Goal: Task Accomplishment & Management: Complete application form

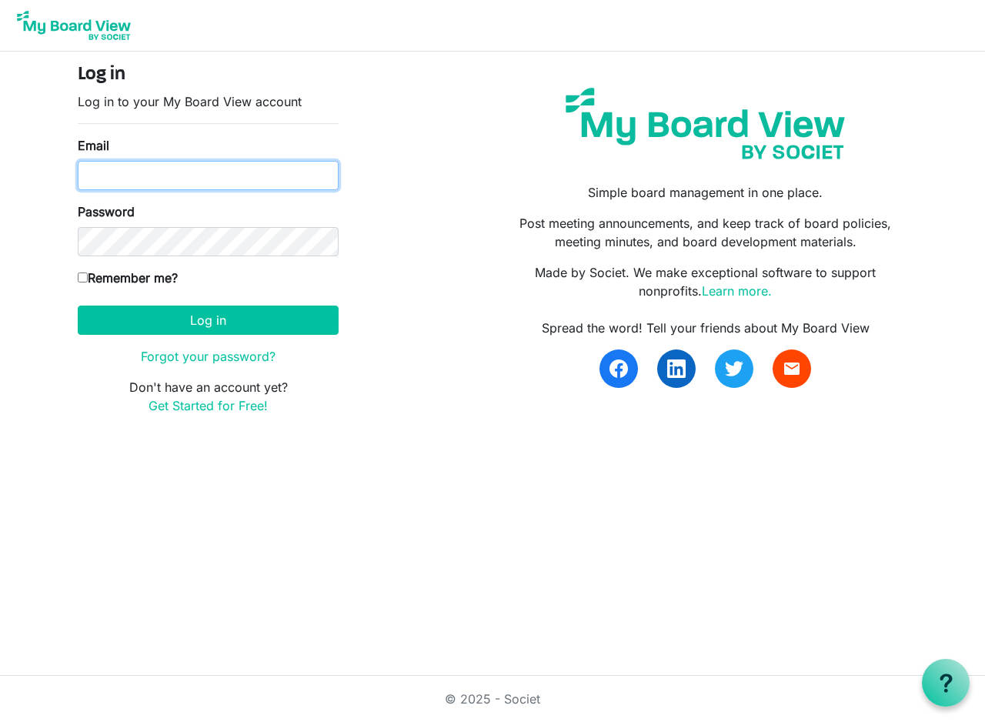
type input "[EMAIL_ADDRESS][DOMAIN_NAME]"
click at [84, 280] on input "Remember me?" at bounding box center [83, 277] width 10 height 10
checkbox input "true"
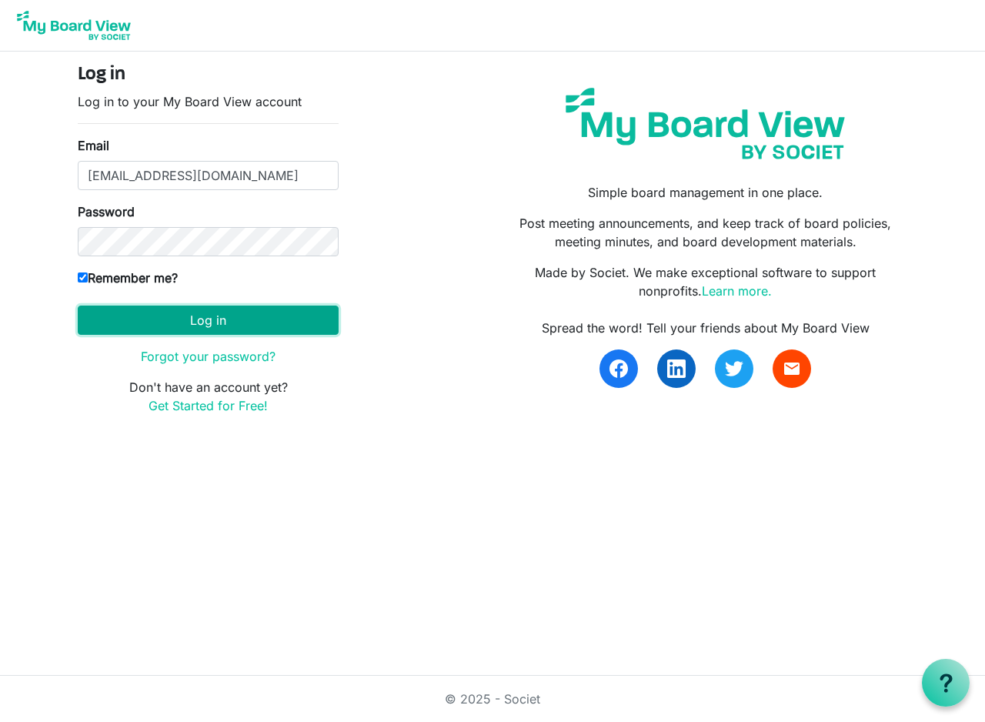
click at [190, 322] on button "Log in" at bounding box center [208, 319] width 261 height 29
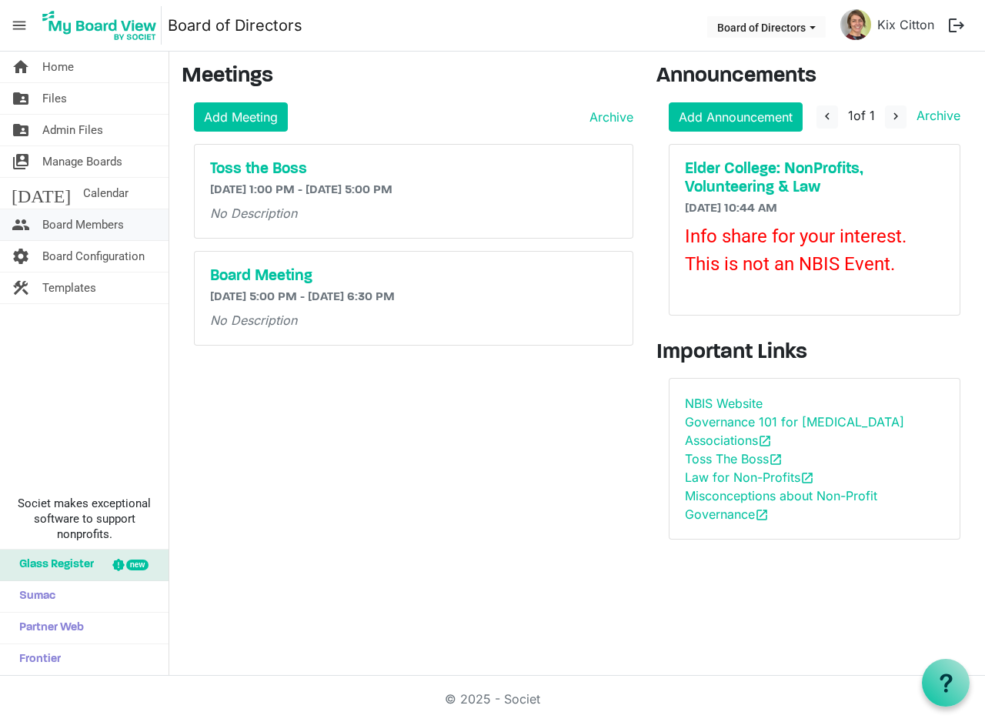
click at [65, 219] on span "Board Members" at bounding box center [83, 224] width 82 height 31
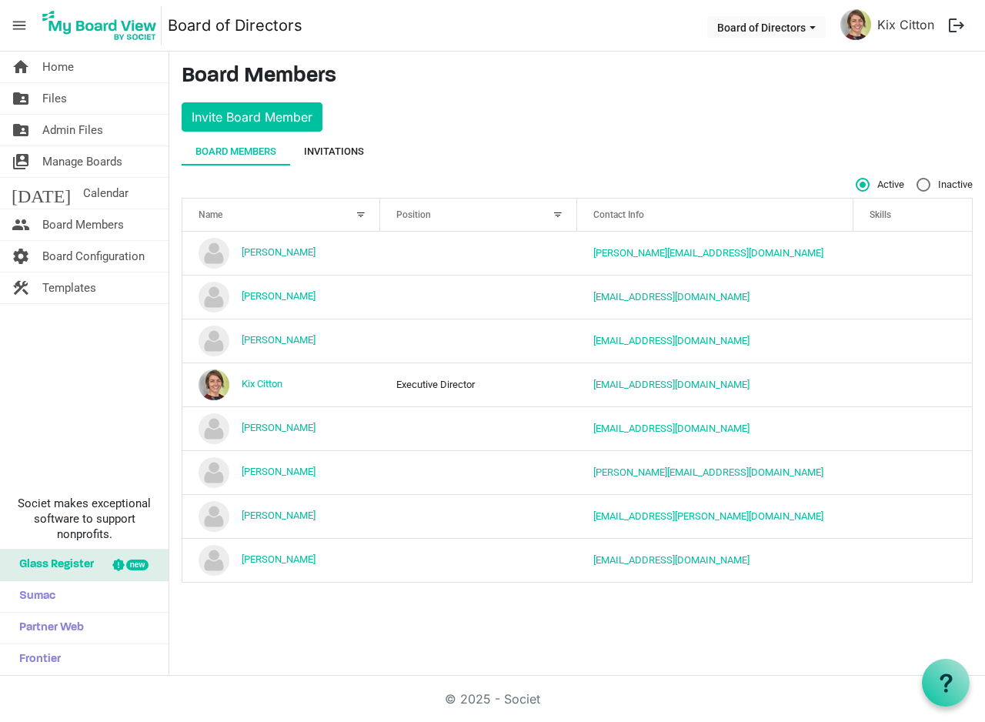
click at [339, 147] on div "Invitations" at bounding box center [334, 151] width 60 height 15
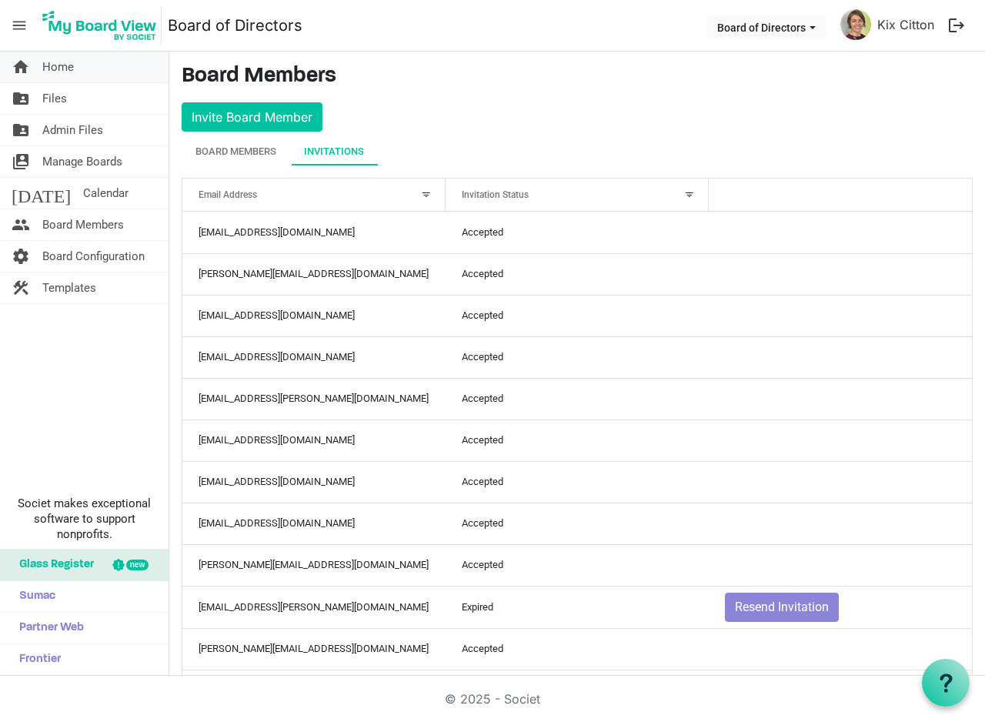
click at [53, 63] on span "Home" at bounding box center [58, 67] width 32 height 31
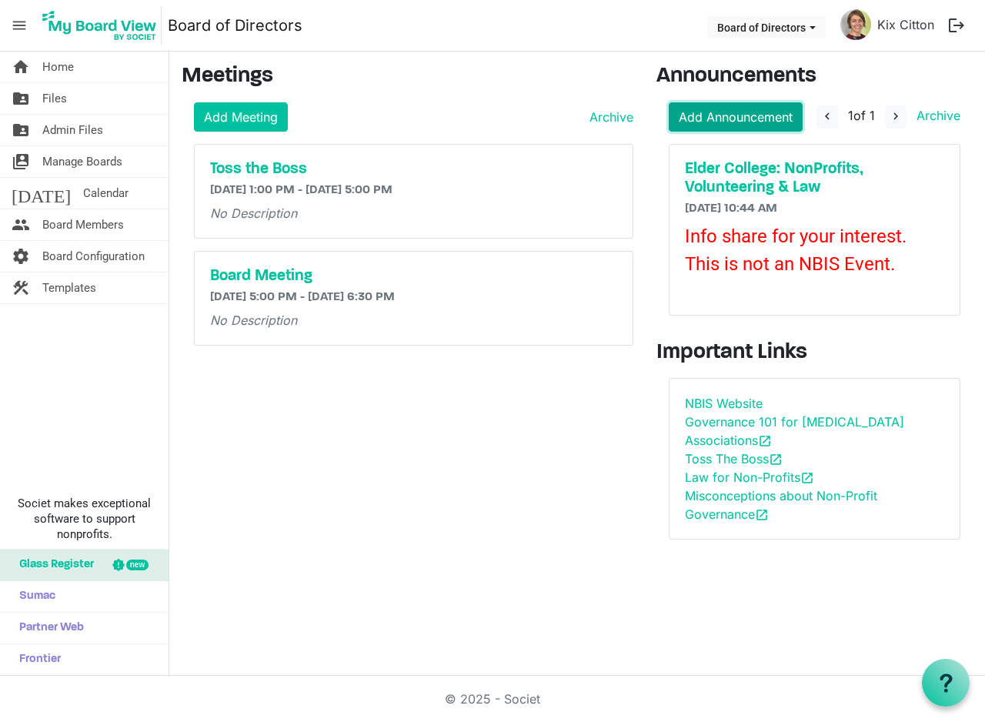
click at [706, 113] on link "Add Announcement" at bounding box center [736, 116] width 134 height 29
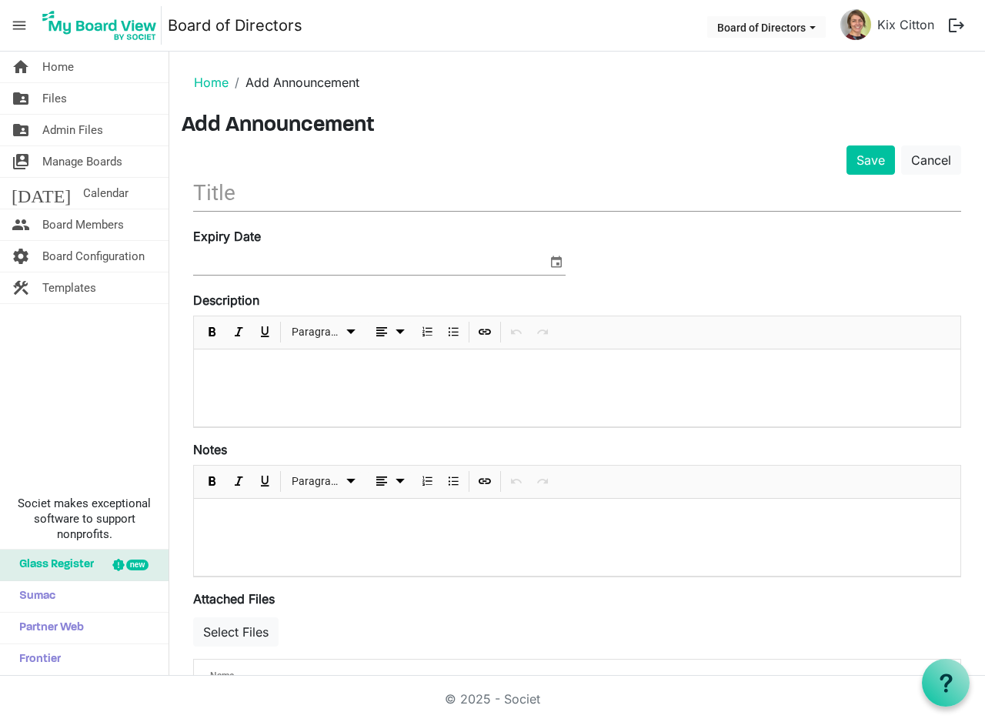
click at [218, 198] on input "text" at bounding box center [577, 193] width 768 height 36
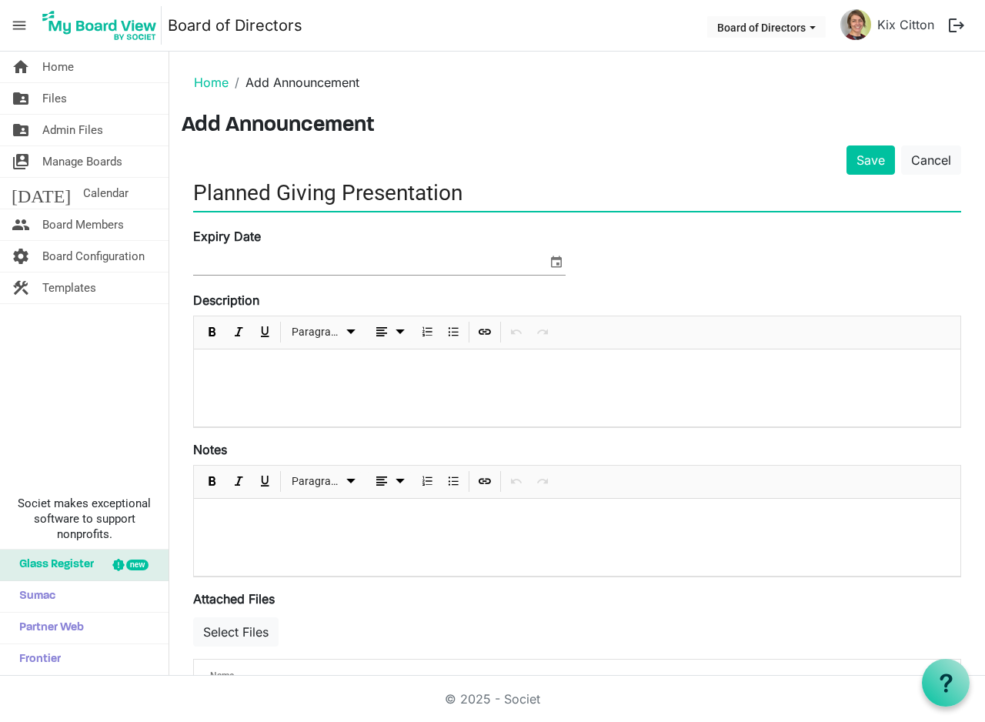
type input "Planned Giving Presentation"
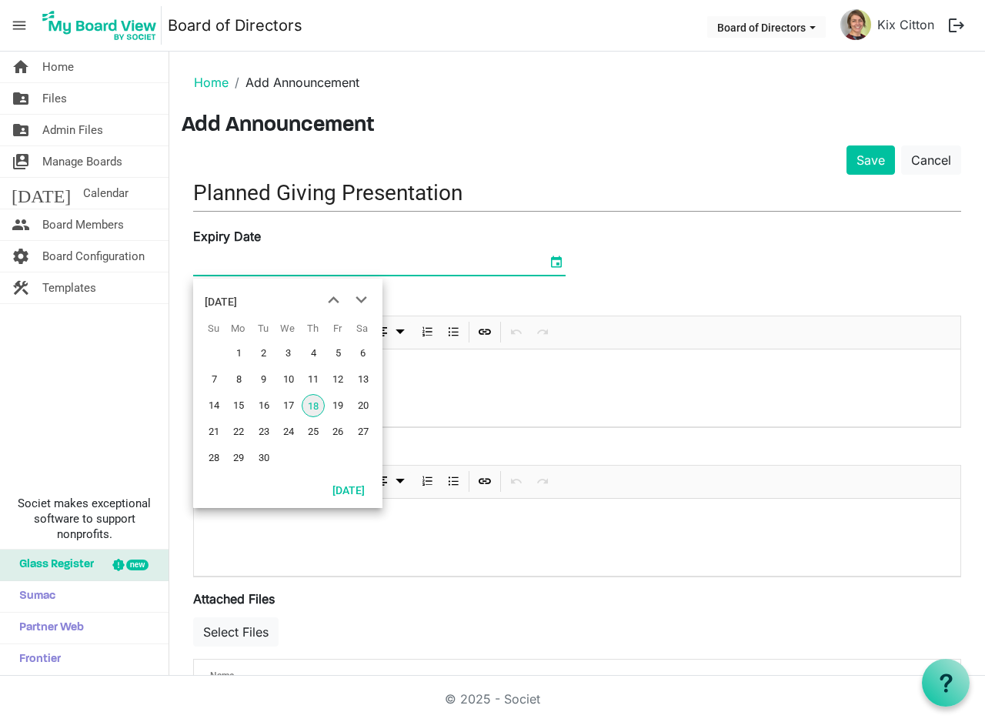
click at [552, 266] on span "select" at bounding box center [556, 262] width 18 height 20
click at [363, 300] on span "next month" at bounding box center [361, 300] width 27 height 28
click at [286, 381] on span "8" at bounding box center [288, 379] width 23 height 23
type input "[DATE]"
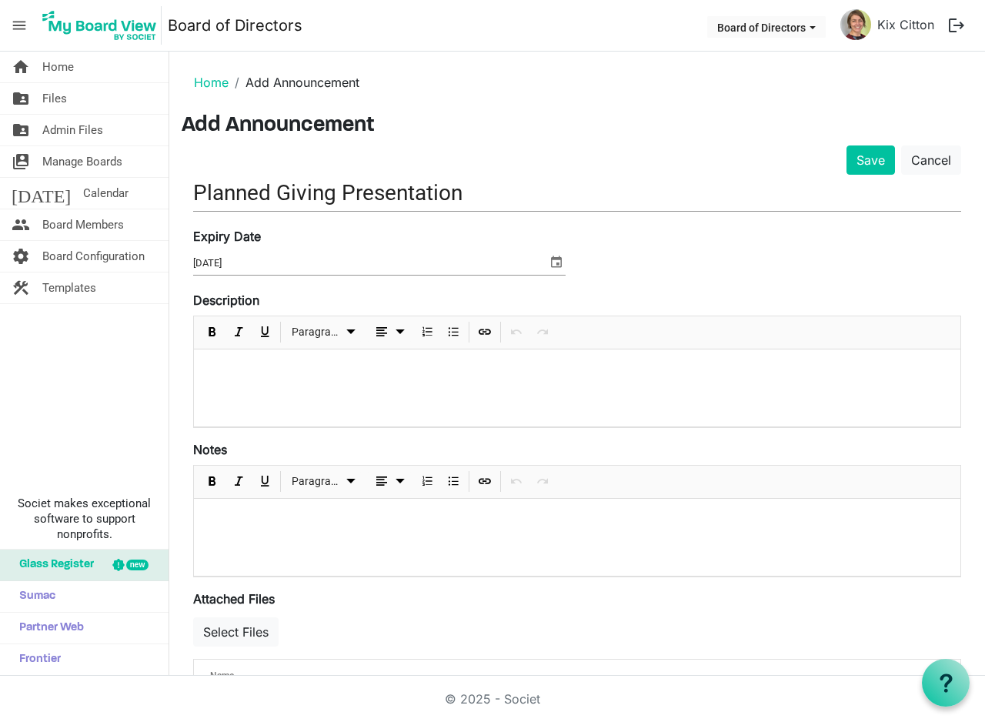
click at [512, 551] on div at bounding box center [577, 537] width 766 height 77
click at [225, 357] on div at bounding box center [577, 387] width 766 height 77
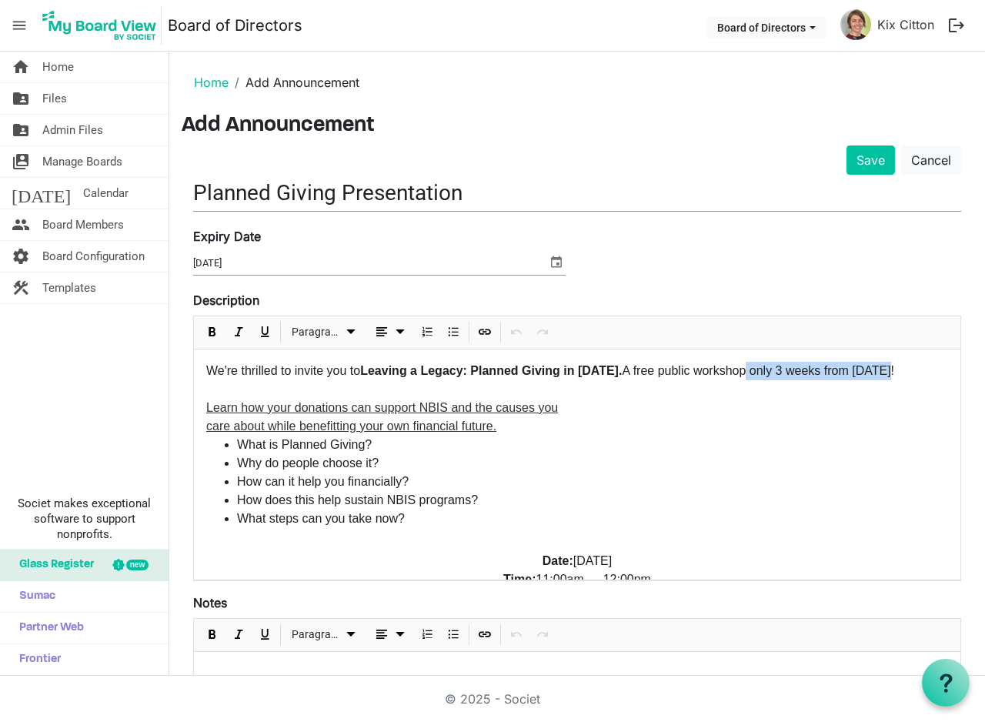
drag, startPoint x: 883, startPoint y: 369, endPoint x: 739, endPoint y: 369, distance: 143.9
click at [739, 369] on p "We're thrilled to invite you to Leaving a Legacy: Planned Giving in [DATE]. A f…" at bounding box center [577, 399] width 742 height 74
click at [204, 422] on div "We're thrilled to invite you to Leaving a Legacy: Planned Giving in [DATE]. A f…" at bounding box center [577, 620] width 766 height 542
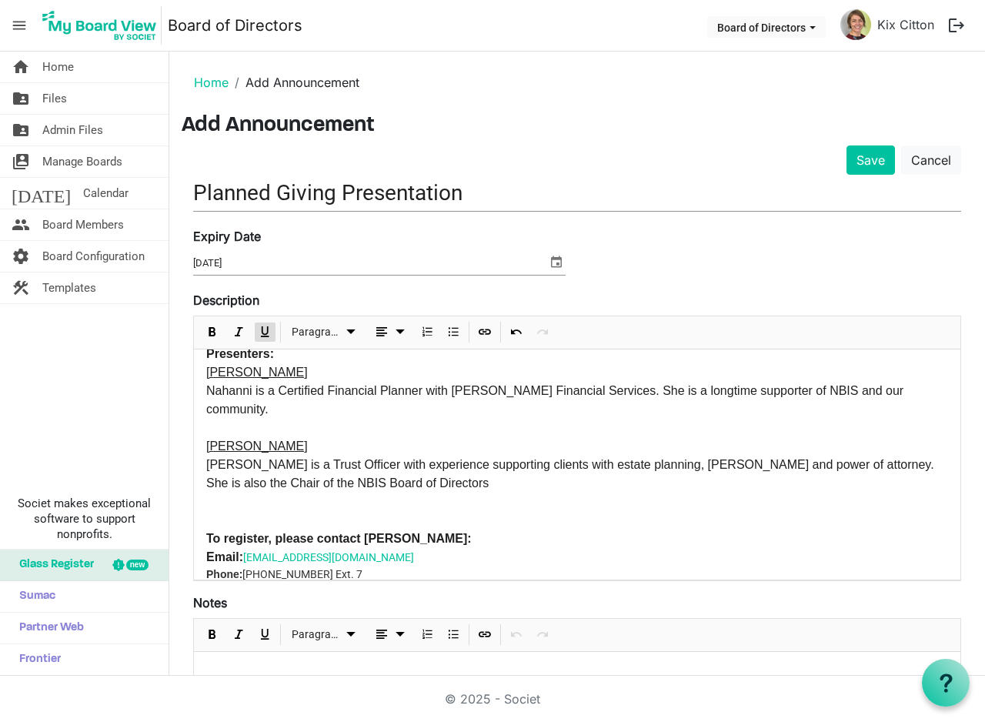
scroll to position [275, 0]
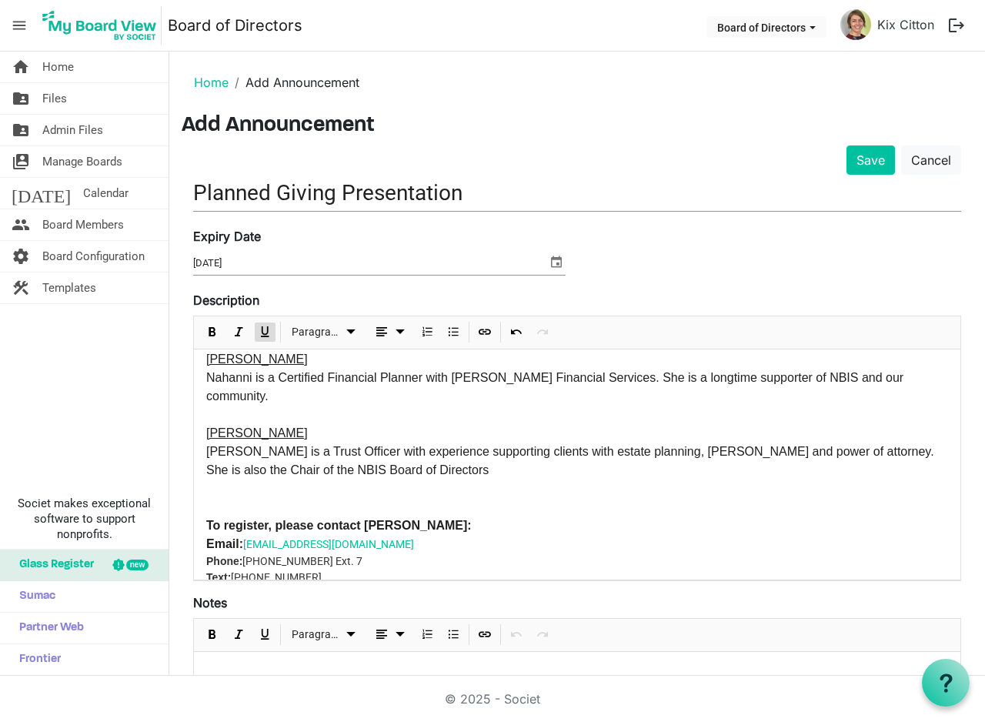
drag, startPoint x: 203, startPoint y: 482, endPoint x: 223, endPoint y: 486, distance: 20.4
click at [205, 483] on div "We're thrilled to invite you to Leaving a Legacy: Planned Giving in [DATE]. A f…" at bounding box center [577, 336] width 766 height 524
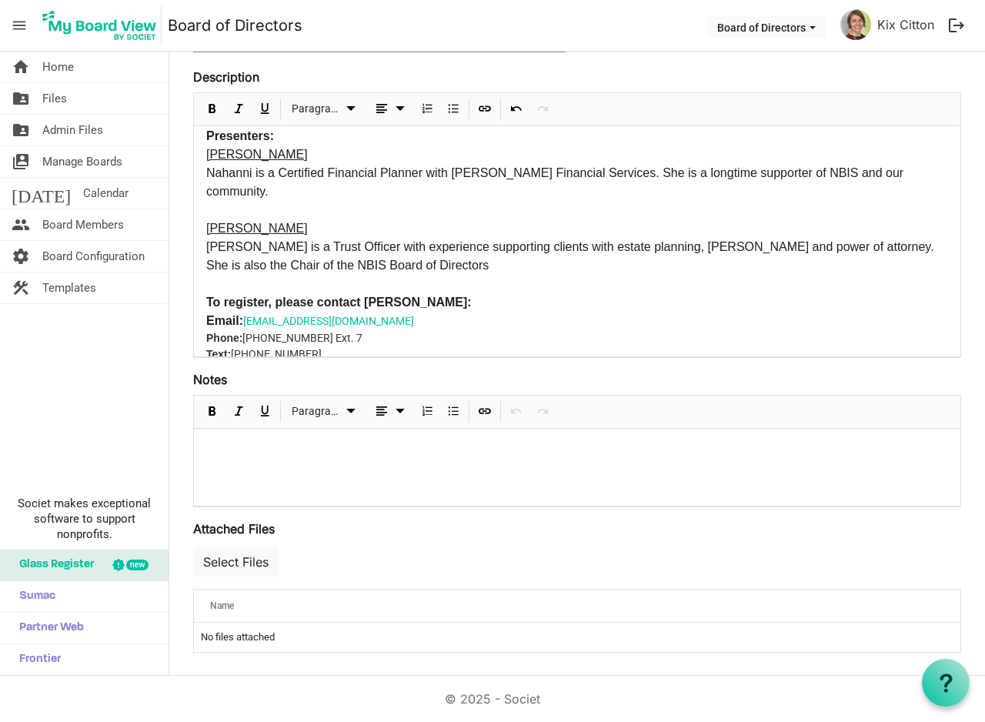
scroll to position [225, 0]
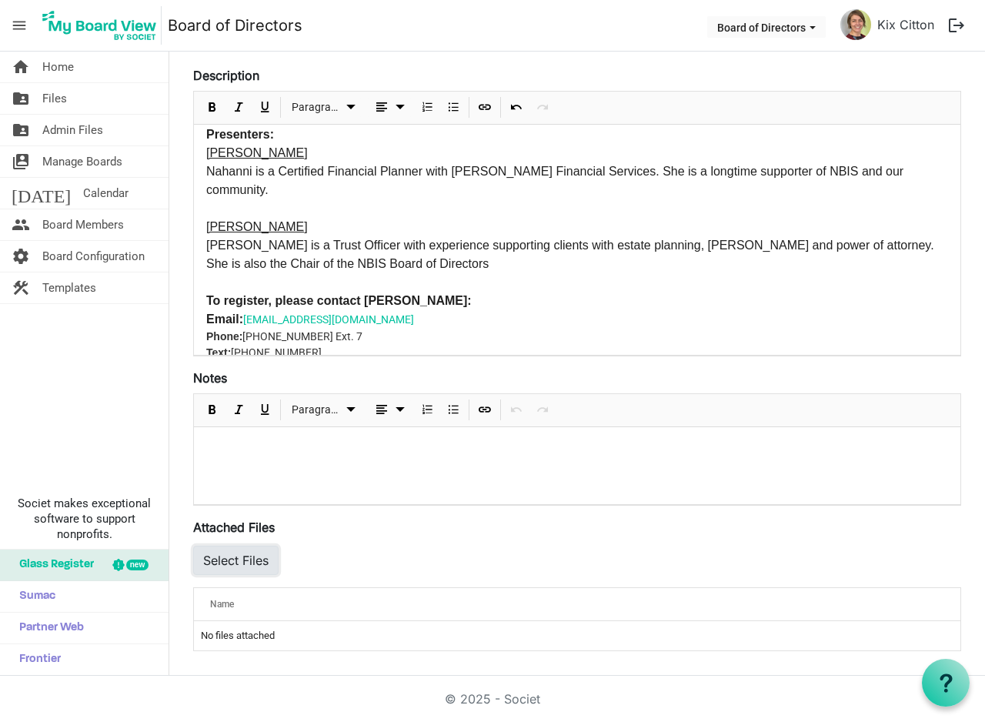
click at [241, 560] on button "Select Files" at bounding box center [235, 560] width 85 height 29
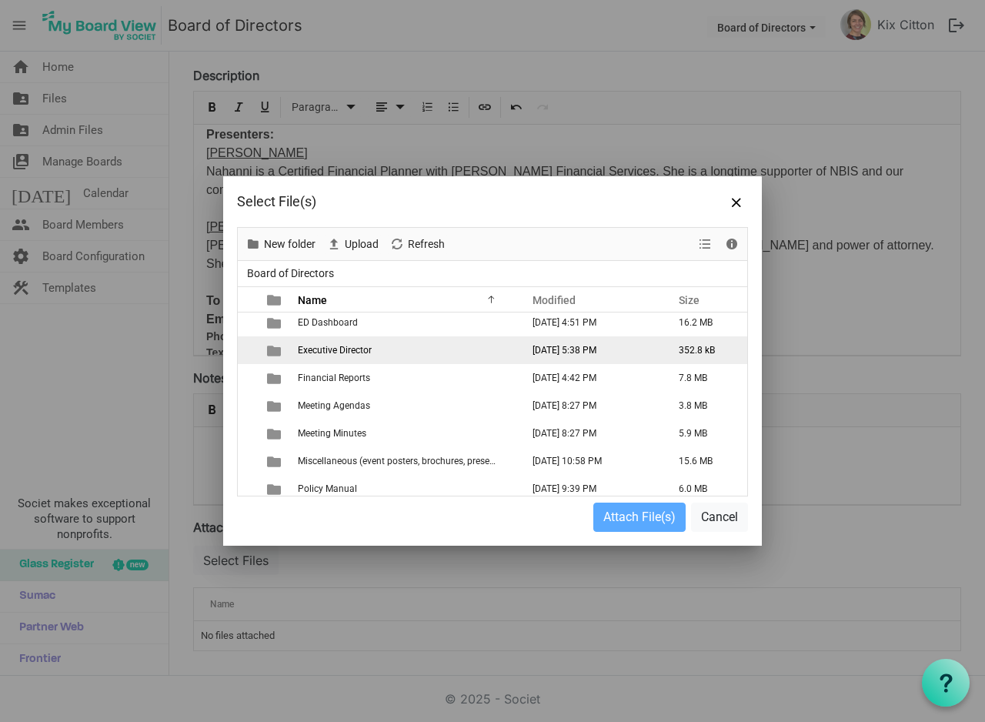
scroll to position [154, 0]
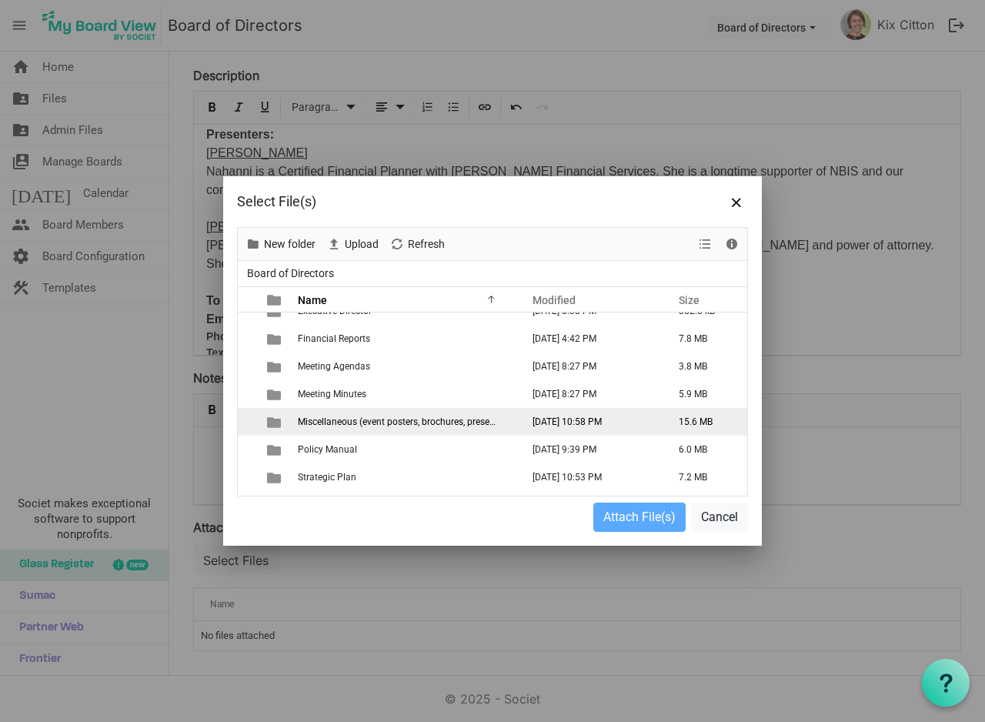
click at [417, 426] on span "Miscellaneous (event posters, brochures, presentations)" at bounding box center [412, 421] width 229 height 11
click at [365, 422] on span "Miscellaneous (event posters, brochures, presentations)" at bounding box center [412, 421] width 229 height 11
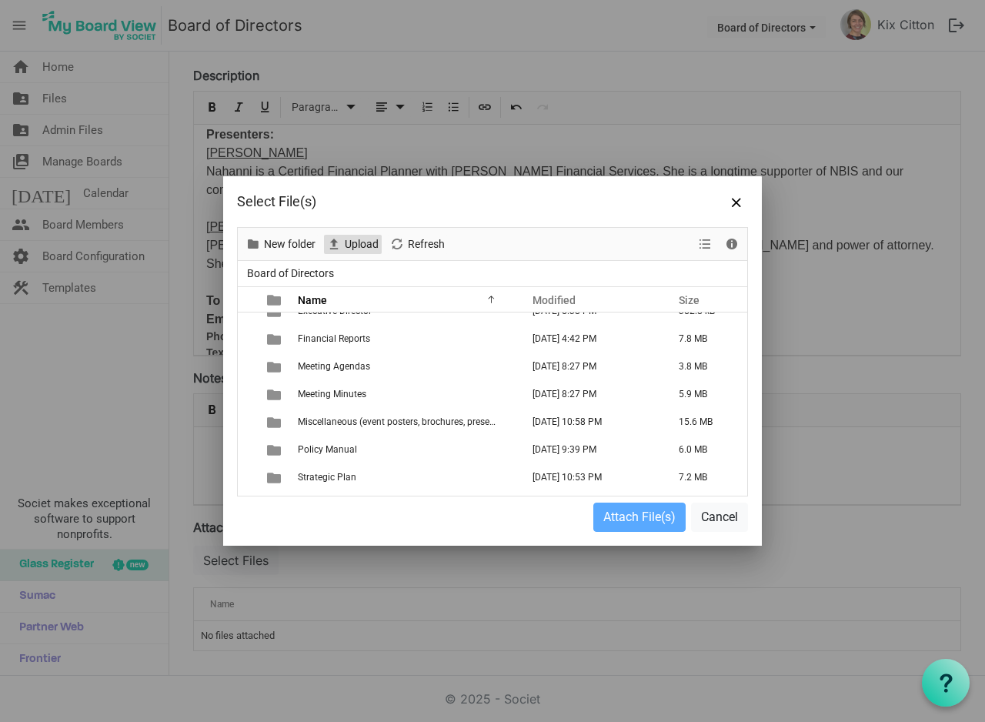
click at [350, 245] on span "Upload" at bounding box center [361, 244] width 37 height 19
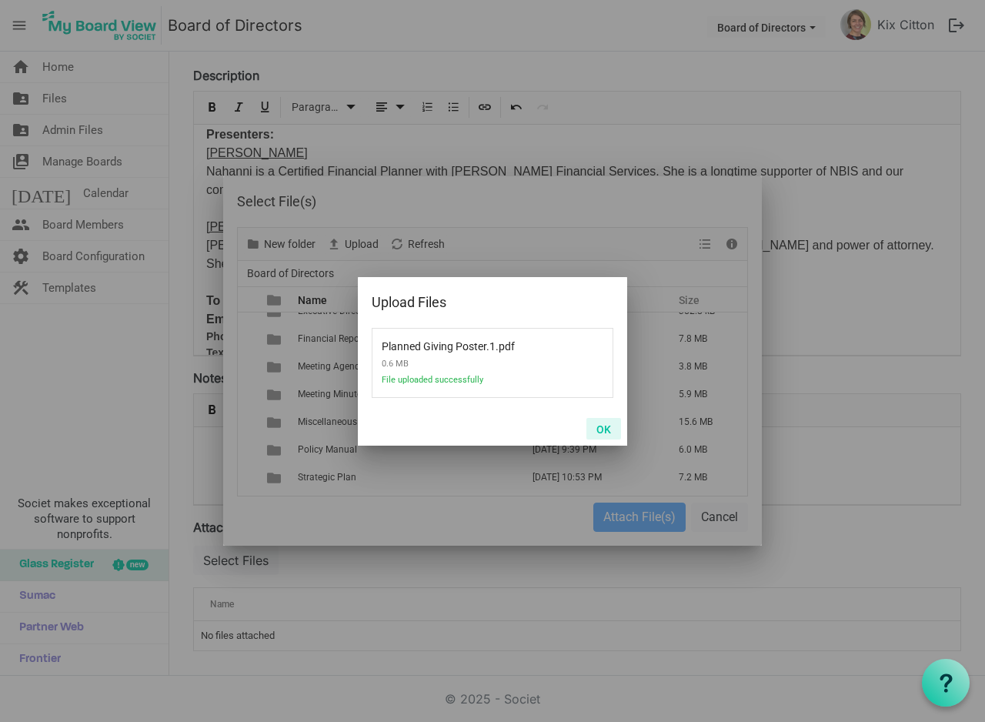
click at [606, 426] on button "OK" at bounding box center [603, 429] width 35 height 22
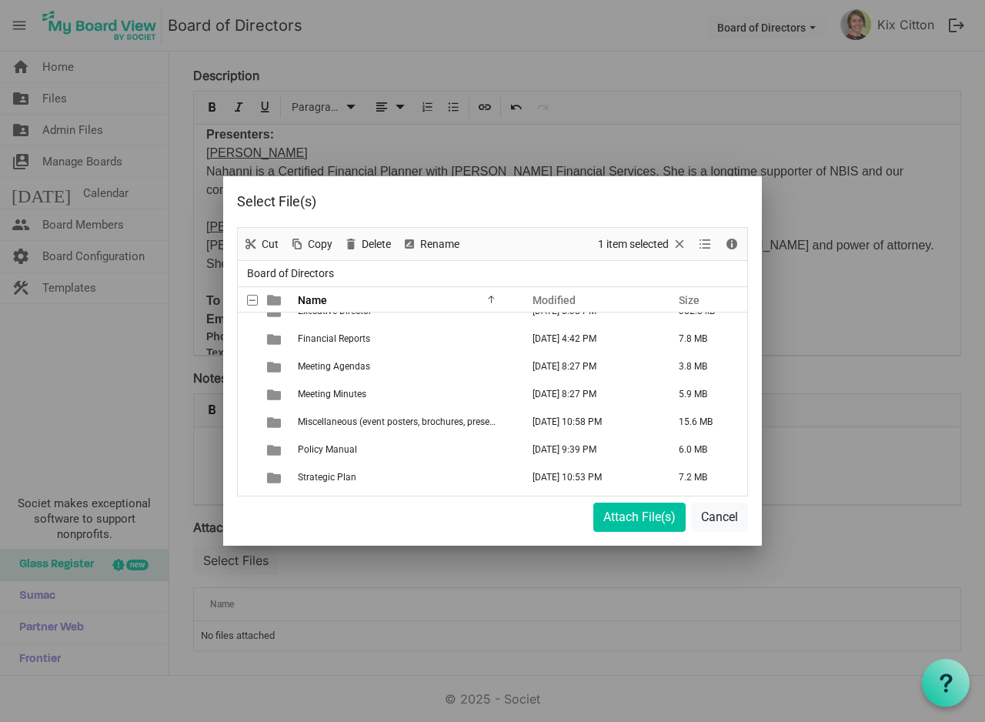
scroll to position [205, 0]
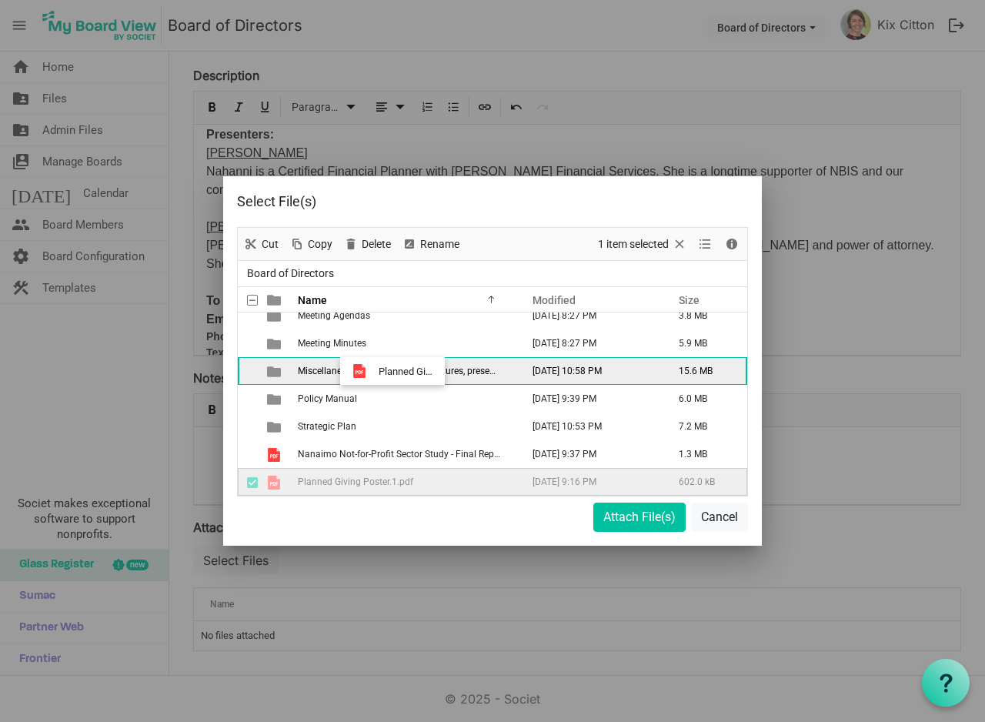
drag, startPoint x: 370, startPoint y: 482, endPoint x: 374, endPoint y: 371, distance: 111.6
click at [374, 371] on tbody "AGM [DATE] 12:42 AM 32.0 MB Board Development and Orientation Documents [DATE] …" at bounding box center [492, 302] width 509 height 388
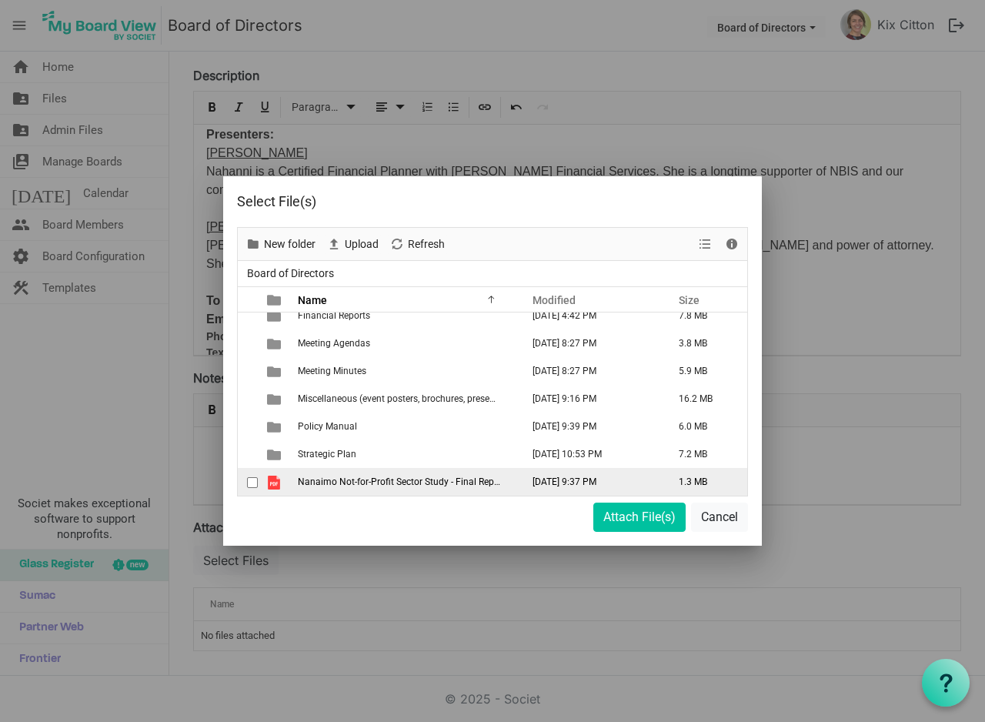
scroll to position [177, 0]
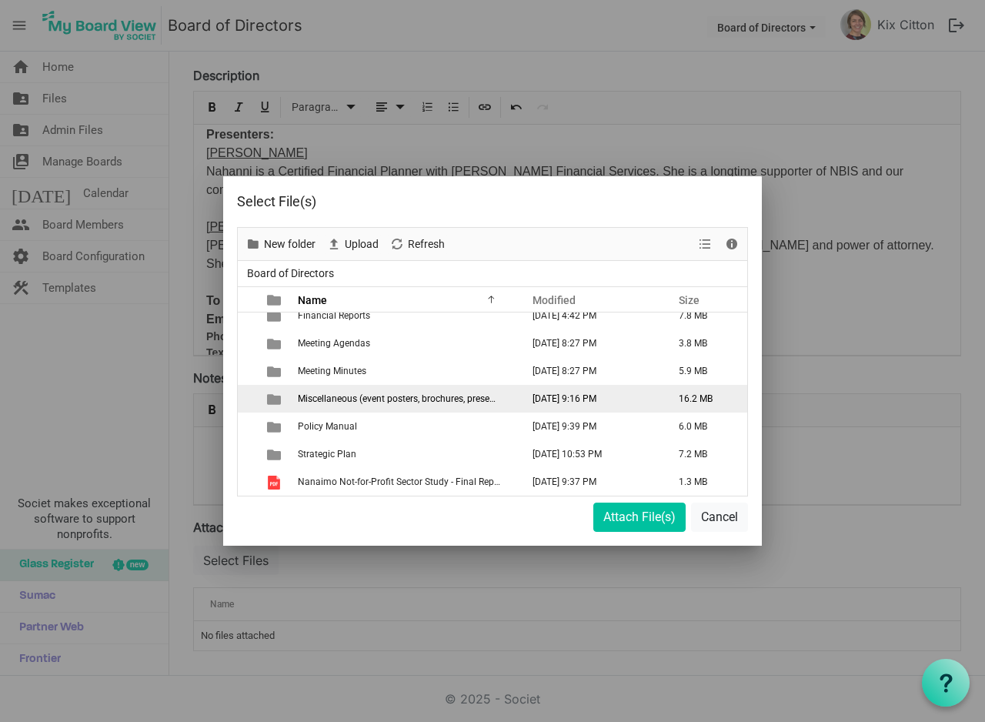
click at [391, 395] on span "Miscellaneous (event posters, brochures, presentations)" at bounding box center [412, 398] width 229 height 11
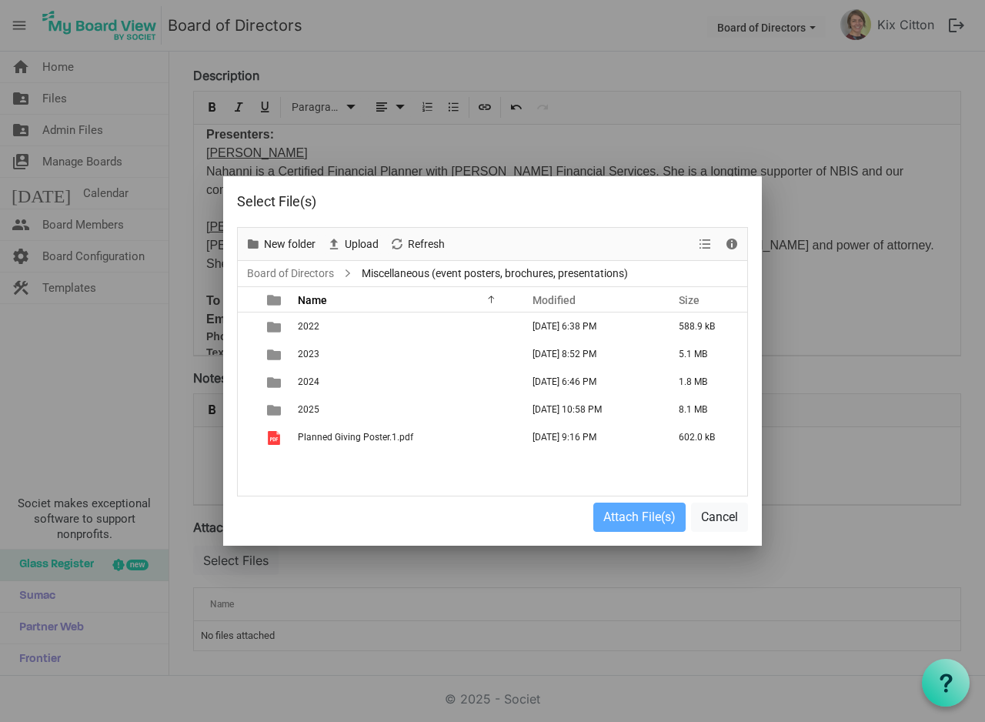
scroll to position [0, 0]
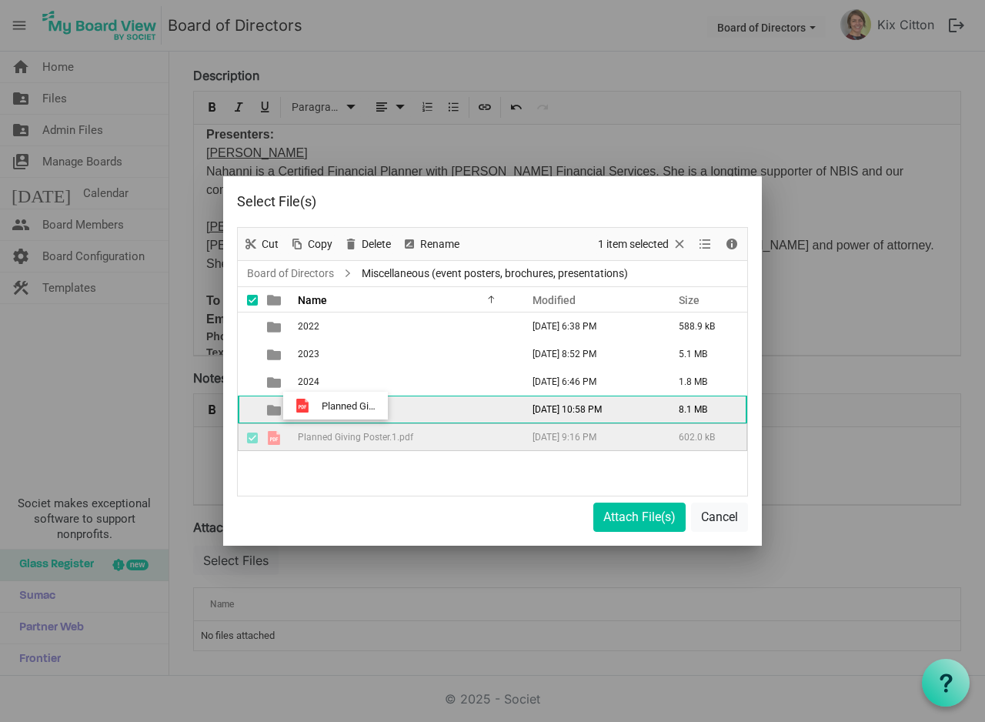
drag, startPoint x: 322, startPoint y: 439, endPoint x: 317, endPoint y: 405, distance: 33.4
click at [317, 405] on tbody "2022 [DATE] 6:38 PM 588.9 kB 2023 [DATE] 8:52 PM 5.1 MB 2024 [DATE] 6:46 PM 1.8…" at bounding box center [492, 381] width 509 height 138
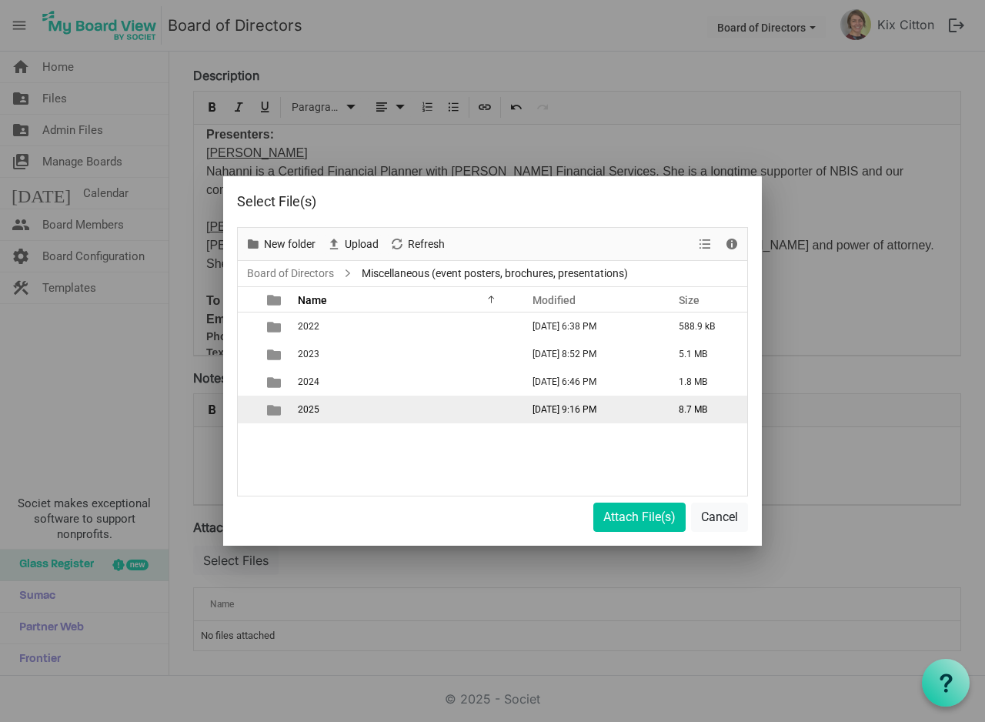
click at [305, 403] on td "2025" at bounding box center [404, 409] width 223 height 28
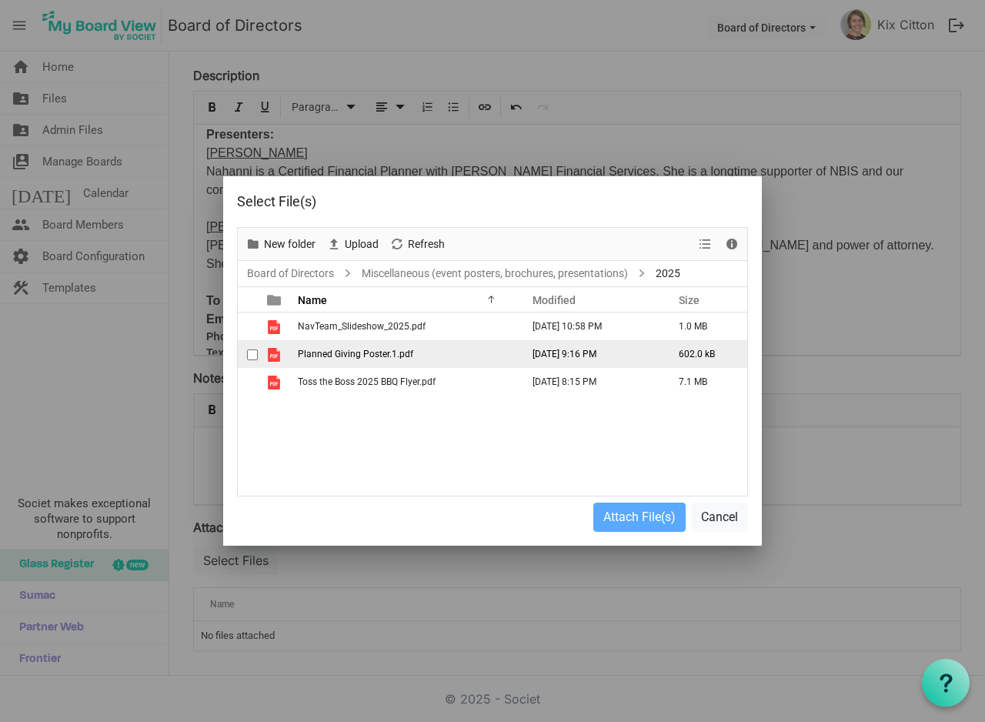
click at [398, 352] on span "Planned Giving Poster.1.pdf" at bounding box center [355, 354] width 115 height 11
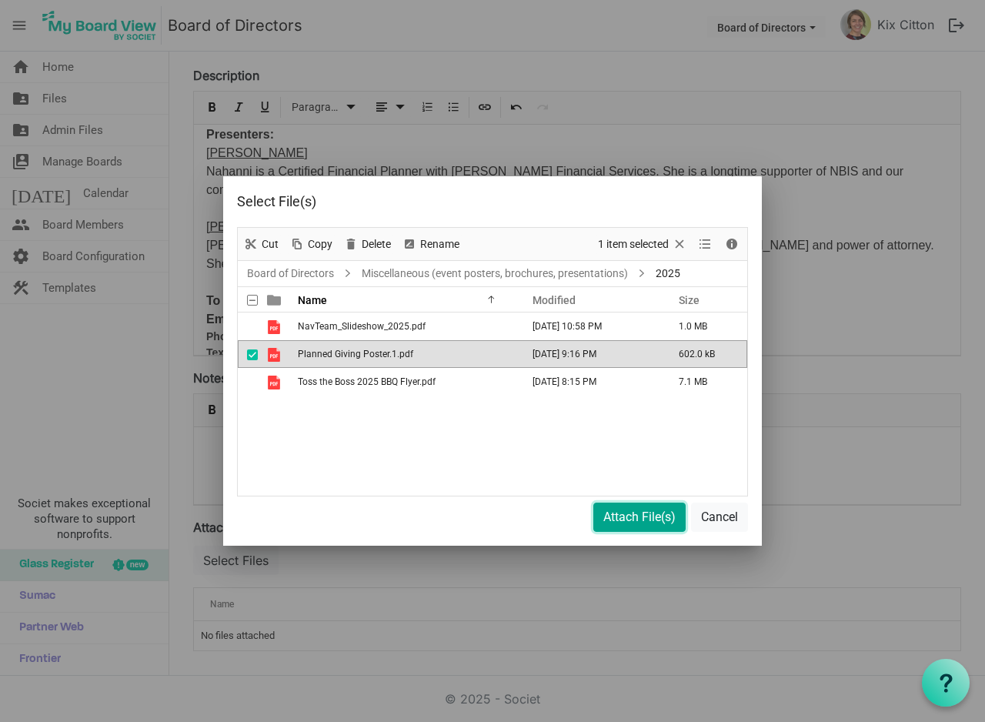
click at [632, 517] on button "Attach File(s)" at bounding box center [639, 516] width 92 height 29
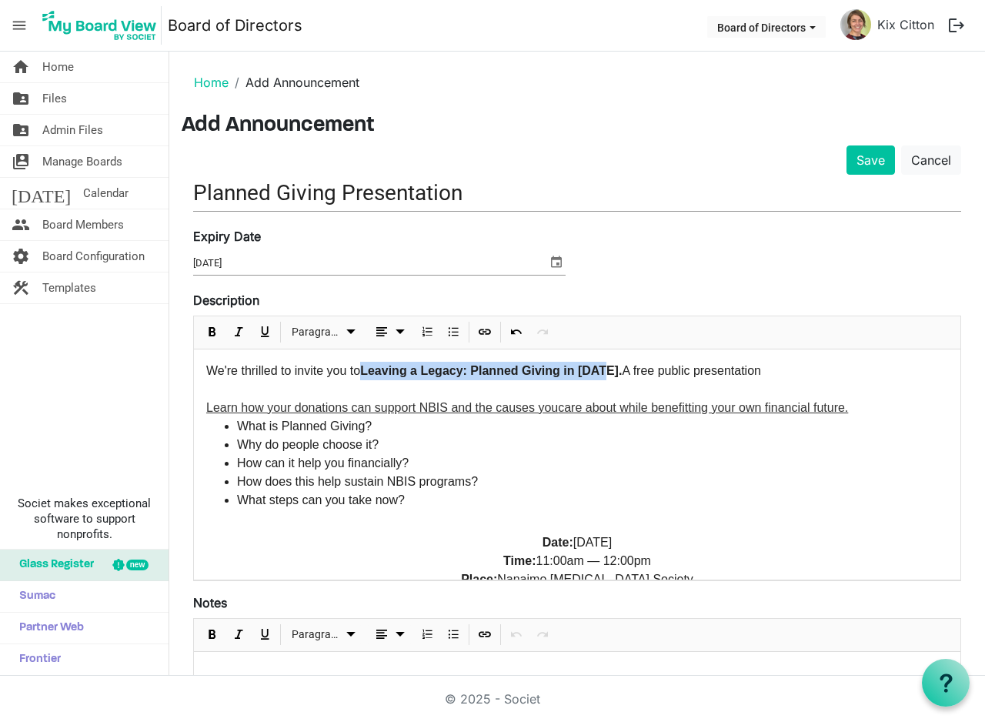
drag, startPoint x: 609, startPoint y: 369, endPoint x: 364, endPoint y: 374, distance: 244.7
click at [364, 374] on span "Leaving a Legacy: Planned Giving in [DATE]." at bounding box center [491, 370] width 262 height 13
copy span "Leaving a Legacy: Planned Giving in [DATE]"
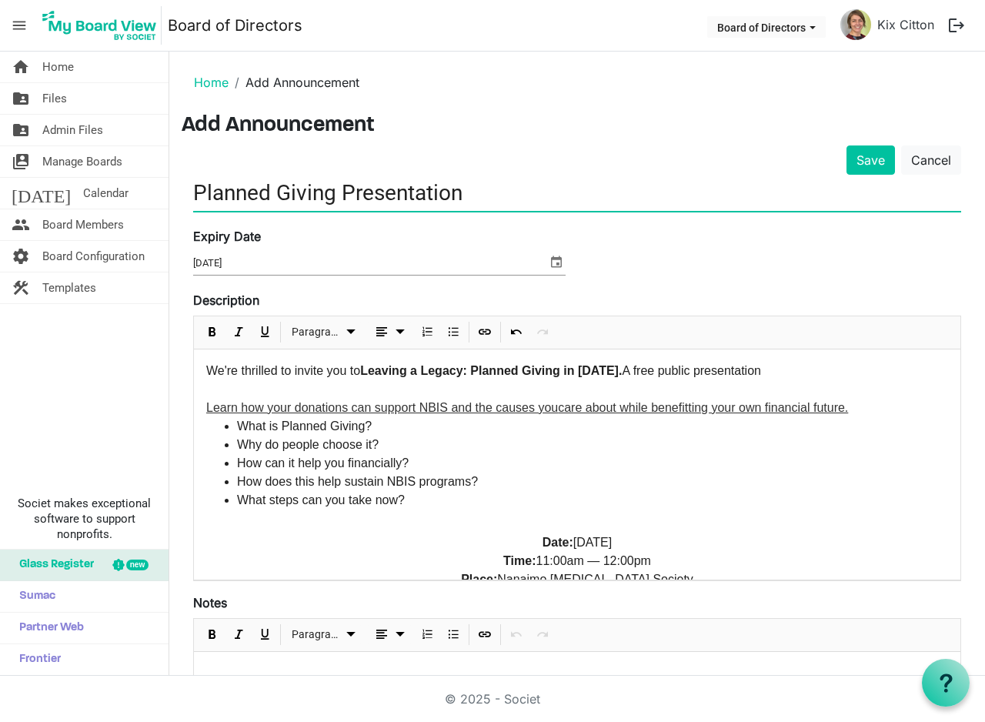
drag, startPoint x: 479, startPoint y: 195, endPoint x: 179, endPoint y: 189, distance: 300.1
click at [181, 189] on main "Home Add Announcement Add Announcement Save Cancel Planned Giving Presentation …" at bounding box center [577, 475] width 816 height 847
paste input "Leaving a Legacy: Planned Giving in [DATE]"
drag, startPoint x: 591, startPoint y: 193, endPoint x: 519, endPoint y: 190, distance: 71.6
click at [519, 190] on input "Leaving a Legacy: Planned Giving in [DATE]" at bounding box center [577, 193] width 768 height 36
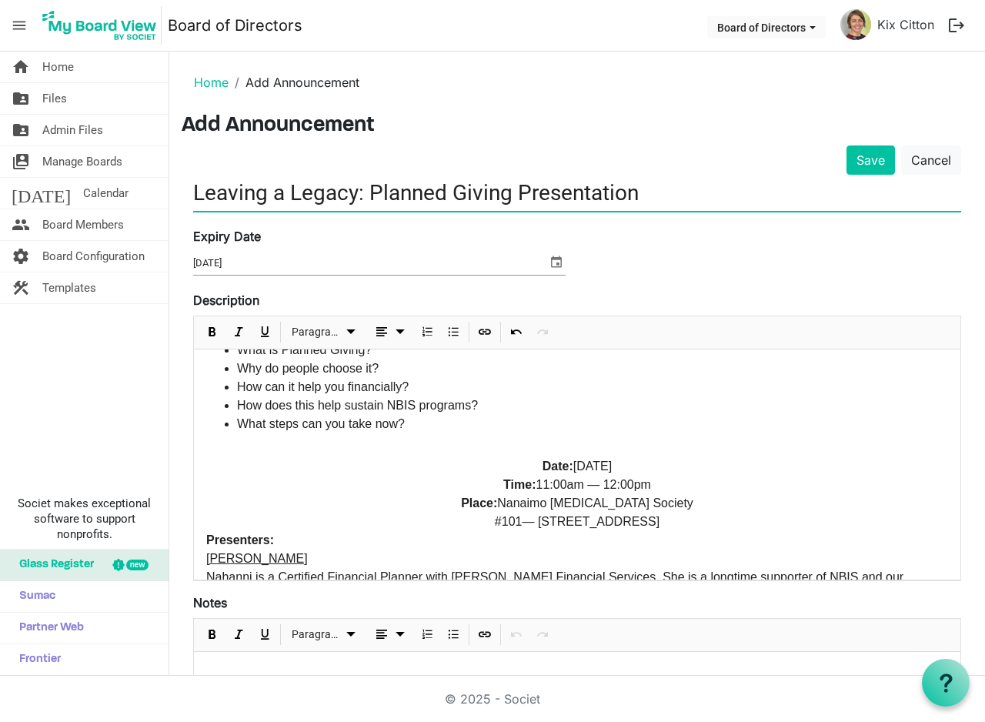
scroll to position [77, 0]
type input "Leaving a Legacy: Planned Giving Presentation"
drag, startPoint x: 489, startPoint y: 463, endPoint x: 760, endPoint y: 522, distance: 277.2
click at [760, 522] on p "Date: [DATE] Time: 11:00am — 12:00pm Place: Nanaimo [MEDICAL_DATA] Society #101…" at bounding box center [577, 493] width 742 height 74
click at [402, 332] on span "dropdownbutton" at bounding box center [400, 331] width 18 height 19
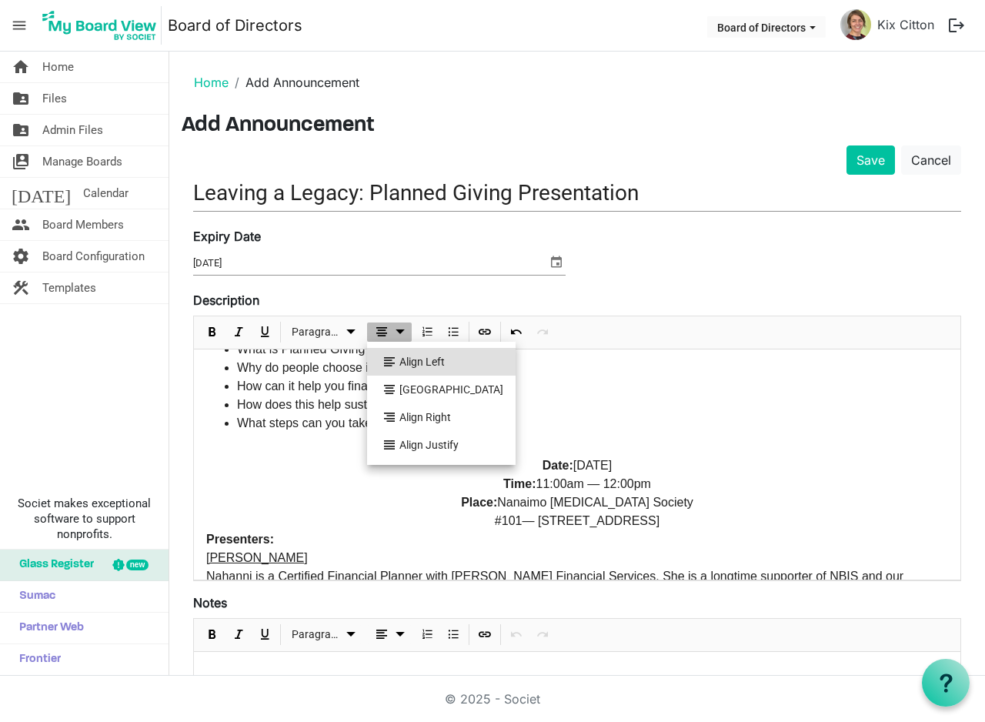
click at [392, 367] on span at bounding box center [389, 362] width 11 height 28
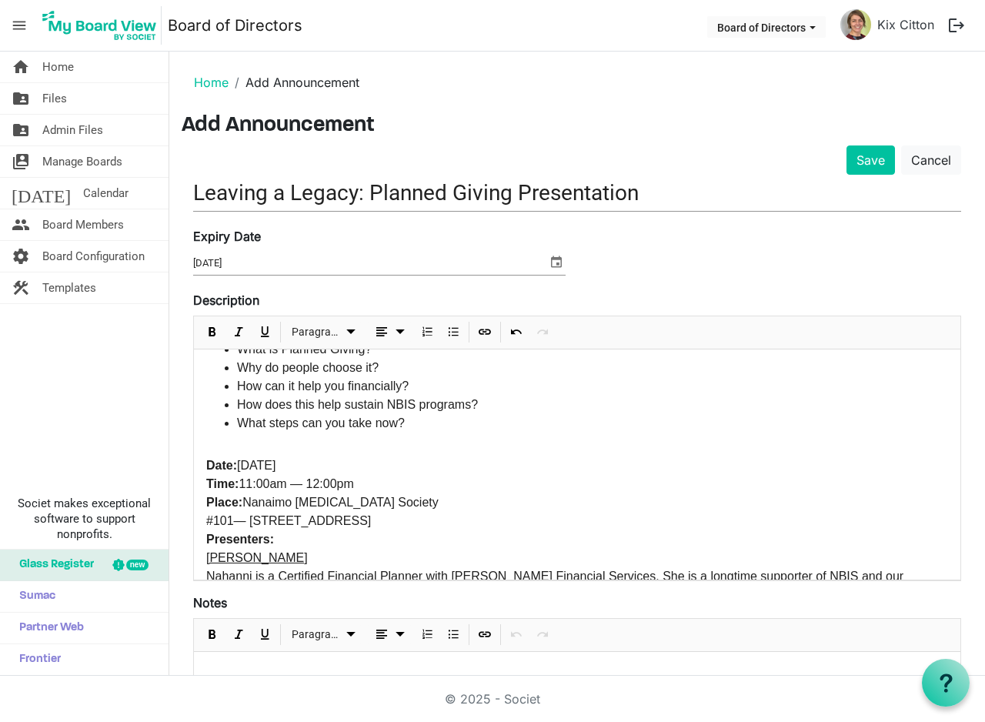
click at [519, 466] on p "Date: [DATE] Time: 11:00am — 12:00pm Place: Nanaimo [MEDICAL_DATA] Society #101…" at bounding box center [577, 493] width 742 height 74
click at [222, 459] on span "Date:" at bounding box center [221, 465] width 31 height 13
click at [384, 327] on span "dropdownbutton" at bounding box center [381, 331] width 18 height 19
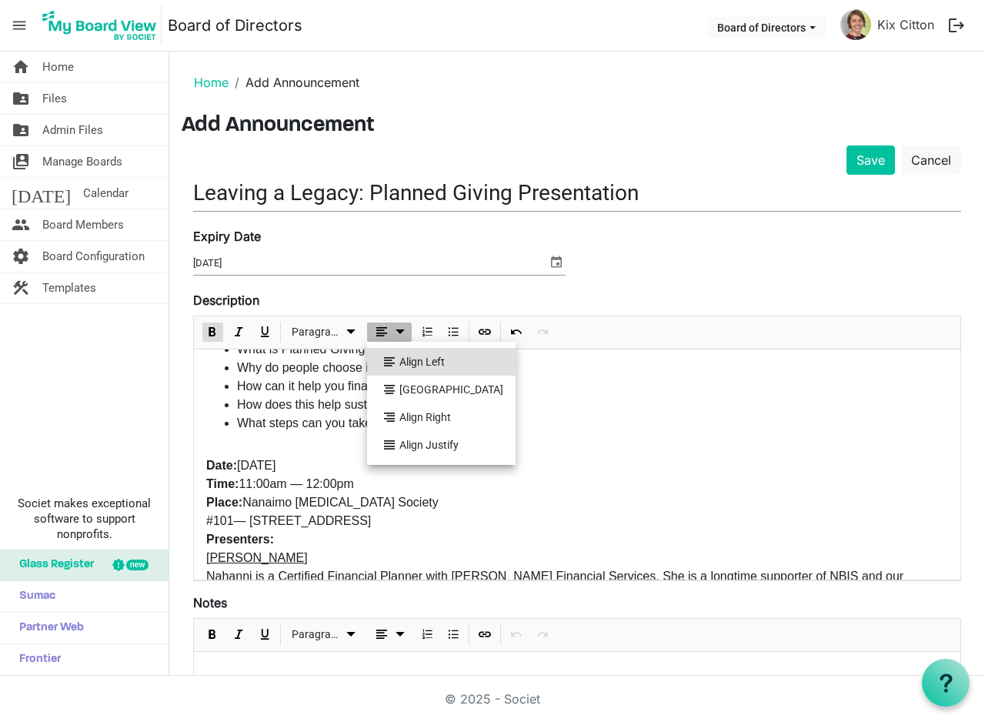
click at [387, 359] on span at bounding box center [389, 362] width 11 height 28
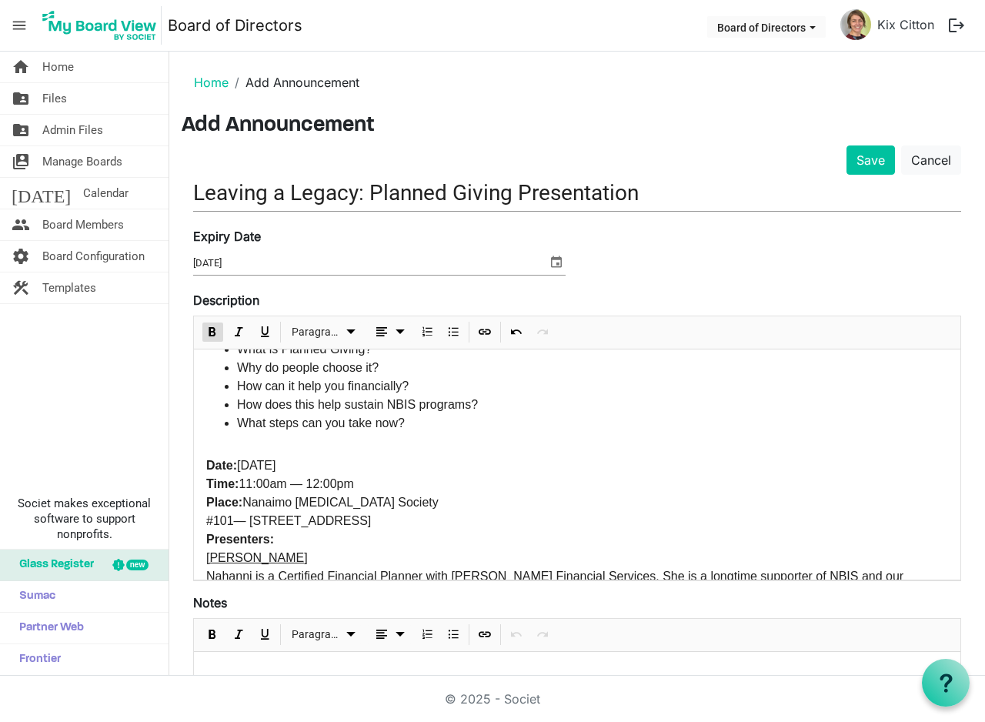
click at [228, 466] on span "Date:" at bounding box center [221, 465] width 31 height 13
click at [242, 506] on span "Place:" at bounding box center [224, 502] width 36 height 13
click at [317, 509] on span "[DATE] Time: 11:00am — 12:00pm Place: Nanaimo [MEDICAL_DATA] Society #101— [STR…" at bounding box center [307, 488] width 203 height 61
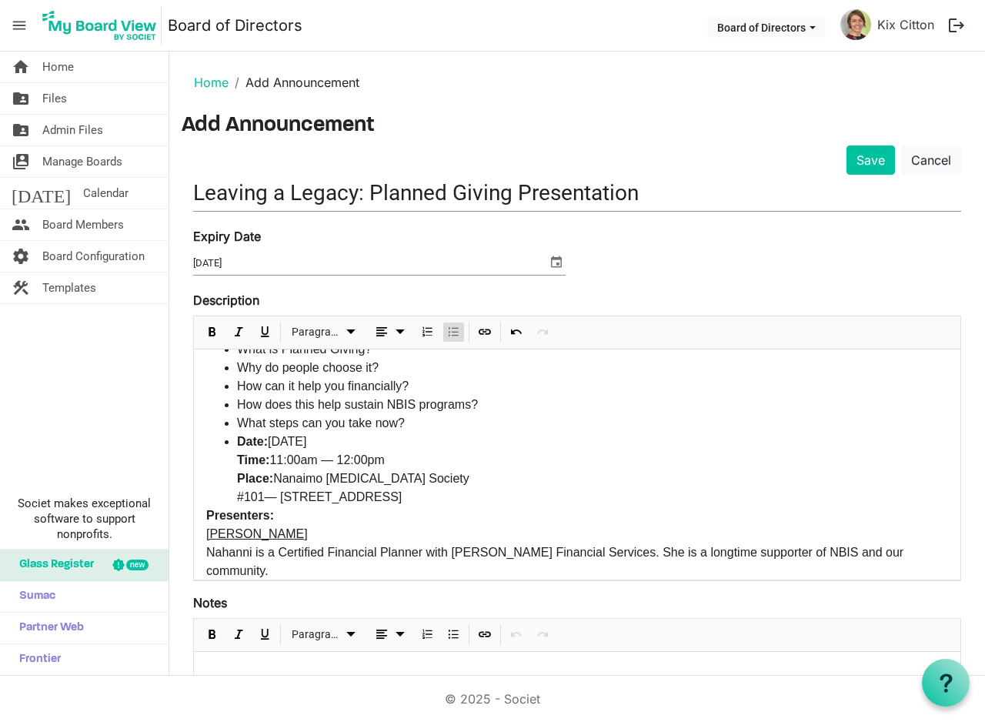
click at [448, 328] on span "Bulleted List" at bounding box center [453, 331] width 18 height 19
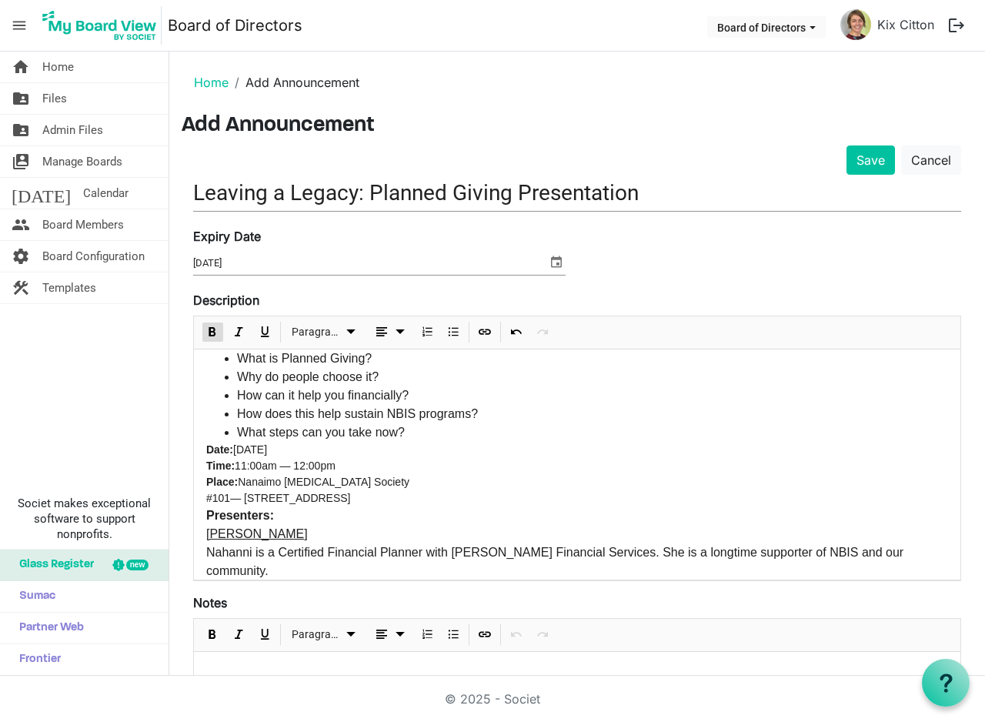
click at [204, 449] on div "We're thrilled to invite you to Leaving a Legacy: Planned Giving in [DATE]. A f…" at bounding box center [577, 518] width 766 height 472
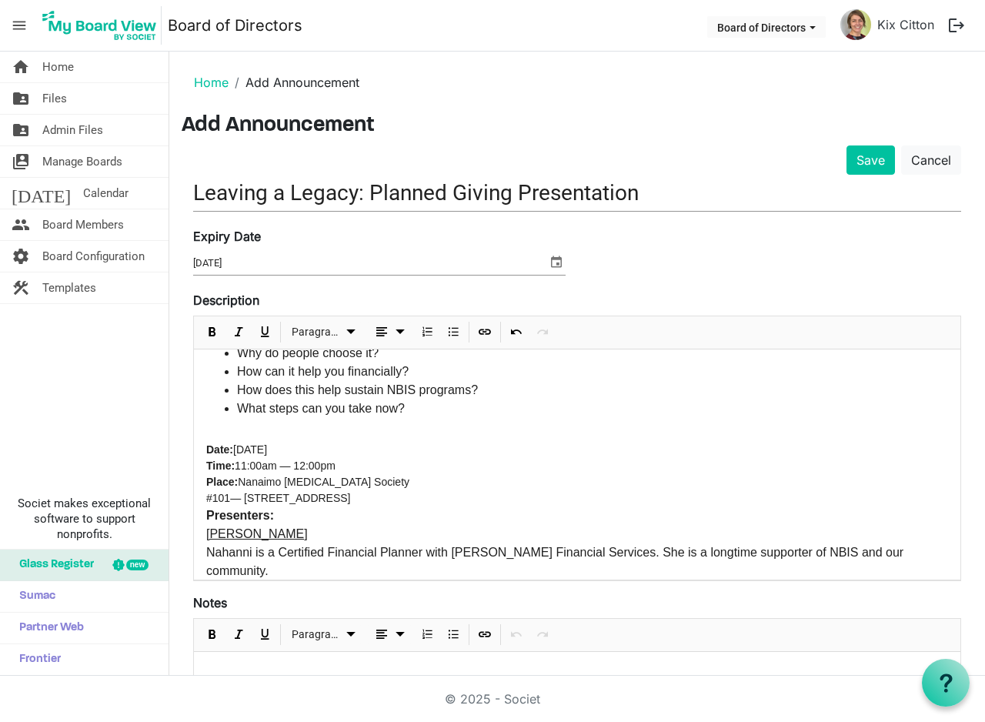
click at [205, 510] on div "We're thrilled to invite you to Leaving a Legacy: Planned Giving in [DATE]. A f…" at bounding box center [577, 506] width 766 height 496
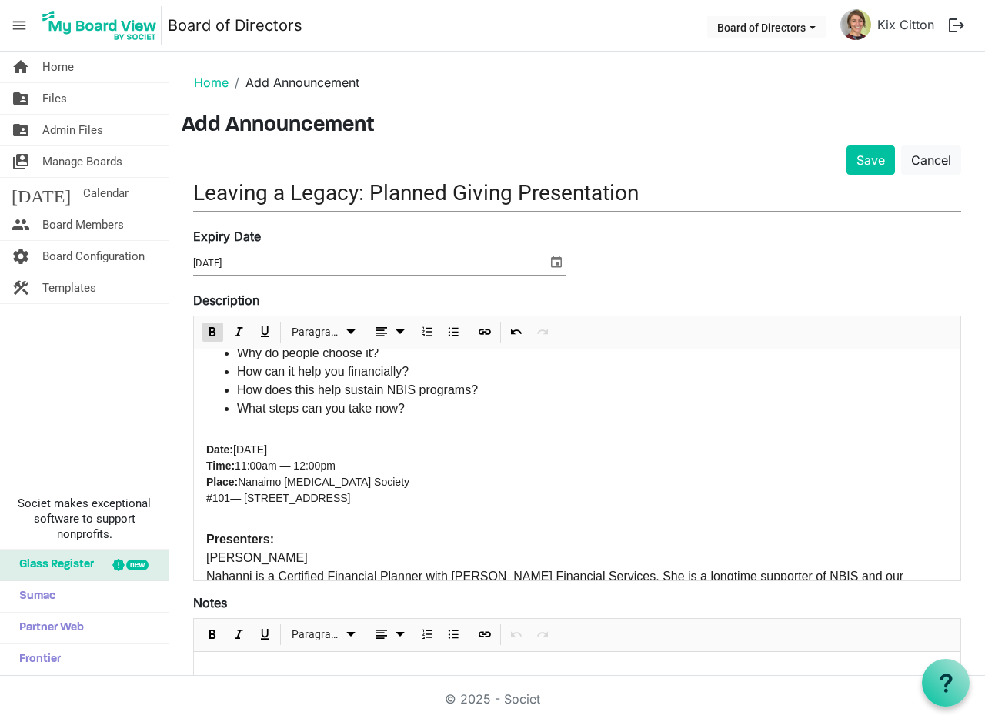
click at [204, 496] on div "We're thrilled to invite you to Leaving a Legacy: Planned Giving in [DATE]. A f…" at bounding box center [577, 518] width 766 height 520
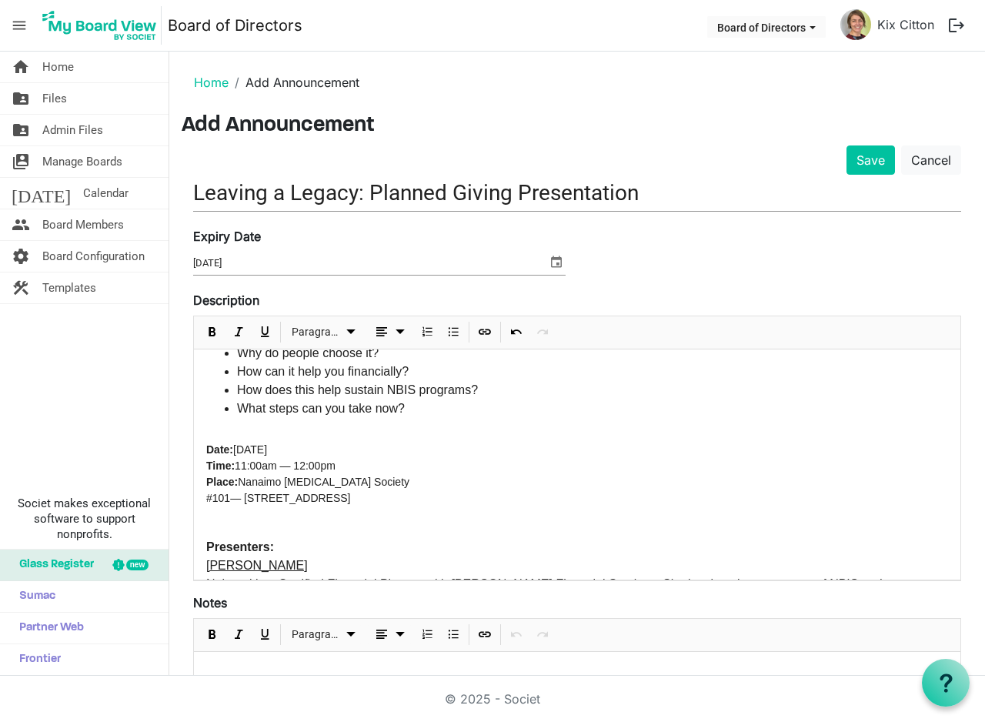
drag, startPoint x: 205, startPoint y: 499, endPoint x: 409, endPoint y: 499, distance: 204.7
click at [409, 499] on div "We're thrilled to invite you to Leaving a Legacy: Planned Giving in [DATE]. A f…" at bounding box center [577, 522] width 766 height 528
click at [389, 478] on p "﻿﻿ Date: [DATE] Time: 11:00am — 12:00pm Place: Nanaimo [MEDICAL_DATA] Society" at bounding box center [577, 474] width 742 height 65
click at [379, 481] on span "[DATE] Time: 11:00am — 12:00pm Place: Nanaimo [MEDICAL_DATA] Society #[STREET_A…" at bounding box center [380, 465] width 348 height 45
click at [249, 532] on div "We're thrilled to invite you to Leaving a Legacy: Planned Giving in [DATE]. A f…" at bounding box center [577, 522] width 766 height 528
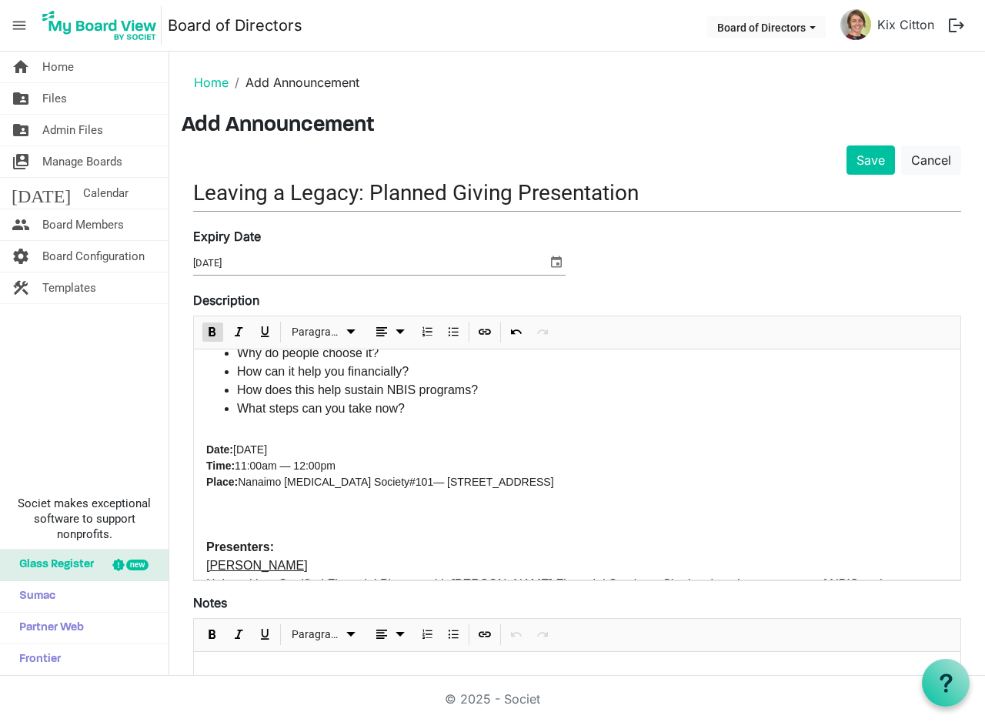
click at [219, 522] on p at bounding box center [577, 522] width 742 height 16
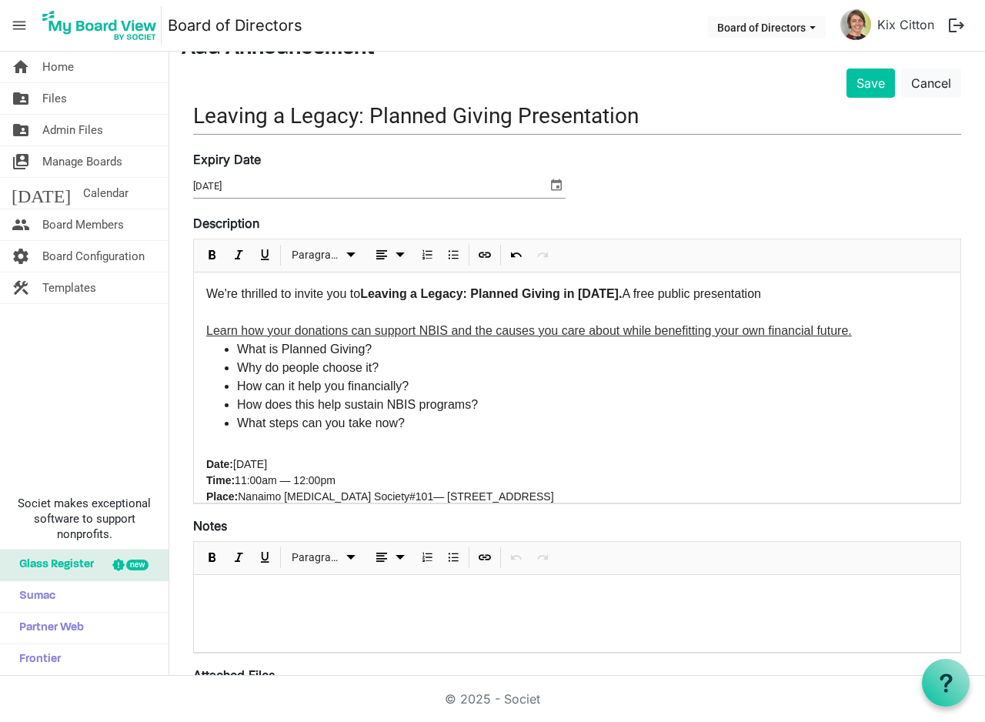
scroll to position [77, 0]
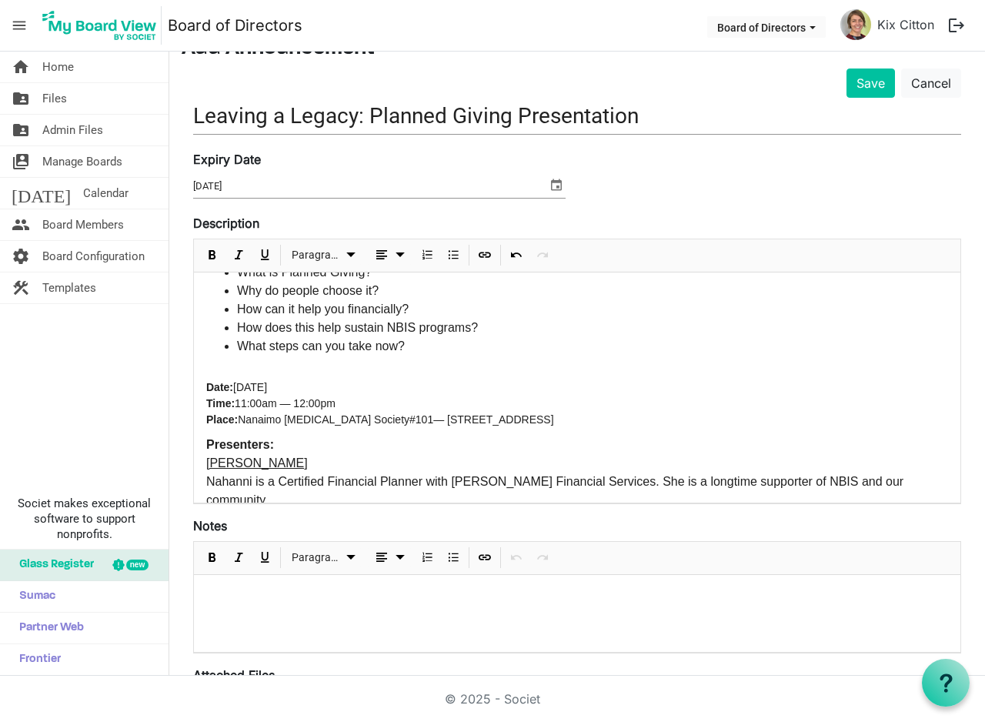
click at [240, 375] on div "We're thrilled to invite you to Leaving a Legacy: Planned Giving in [DATE]. A f…" at bounding box center [577, 439] width 766 height 488
click at [205, 362] on div "We're thrilled to invite you to Leaving a Legacy: Planned Giving in [DATE]. A f…" at bounding box center [577, 439] width 766 height 488
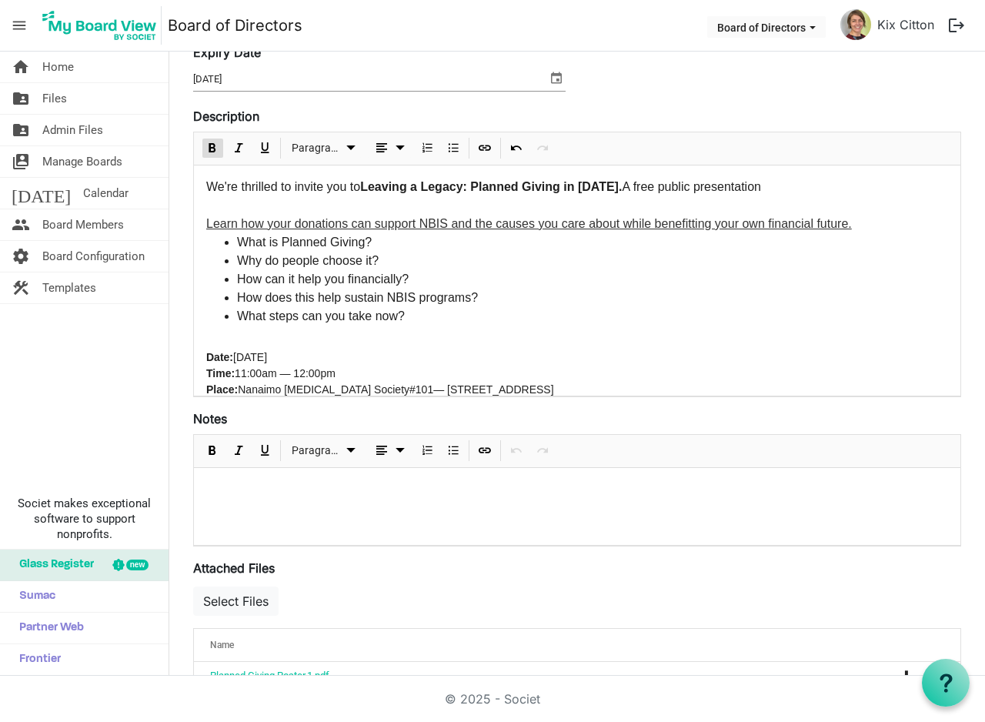
scroll to position [0, 0]
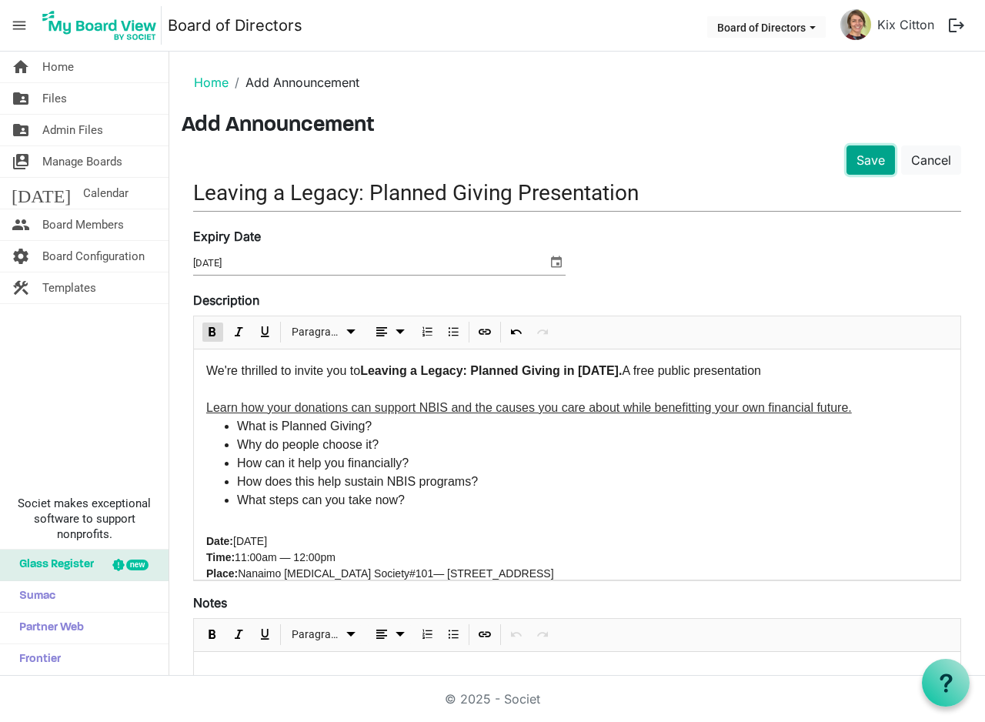
click at [863, 162] on button "Save" at bounding box center [870, 159] width 48 height 29
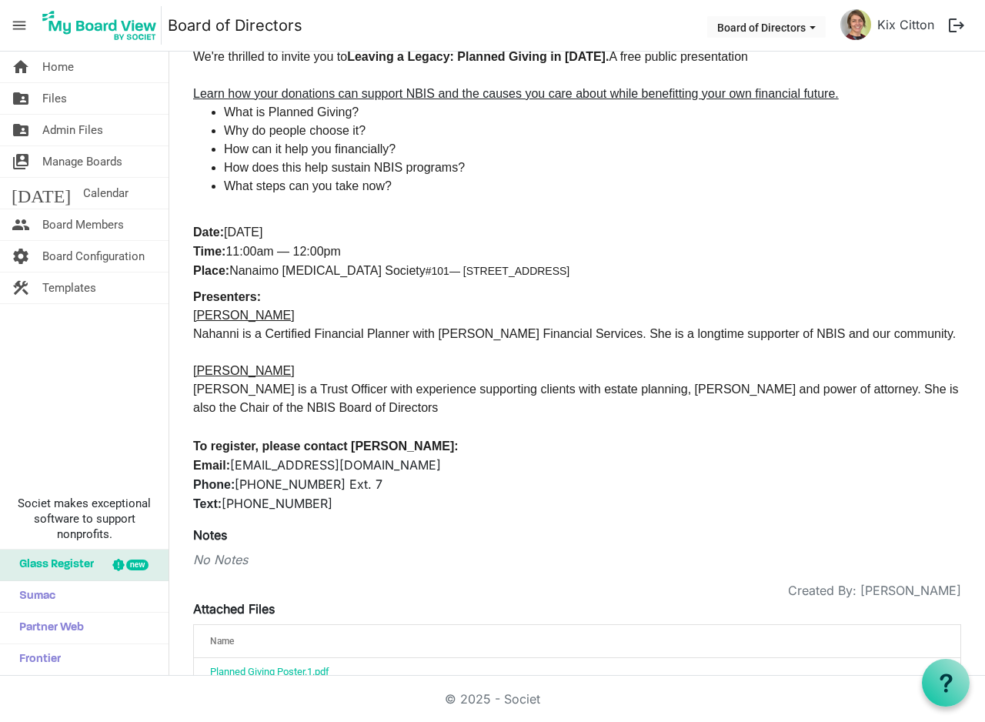
scroll to position [267, 0]
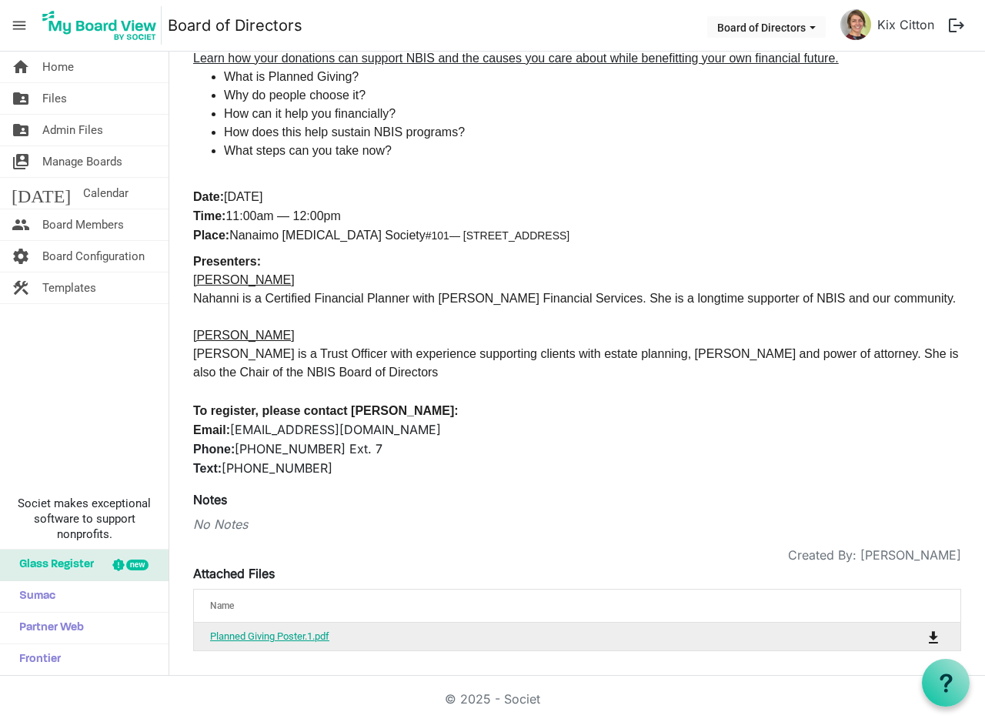
click at [295, 634] on link "Planned Giving Poster.1.pdf" at bounding box center [269, 636] width 119 height 12
